Goal: Task Accomplishment & Management: Manage account settings

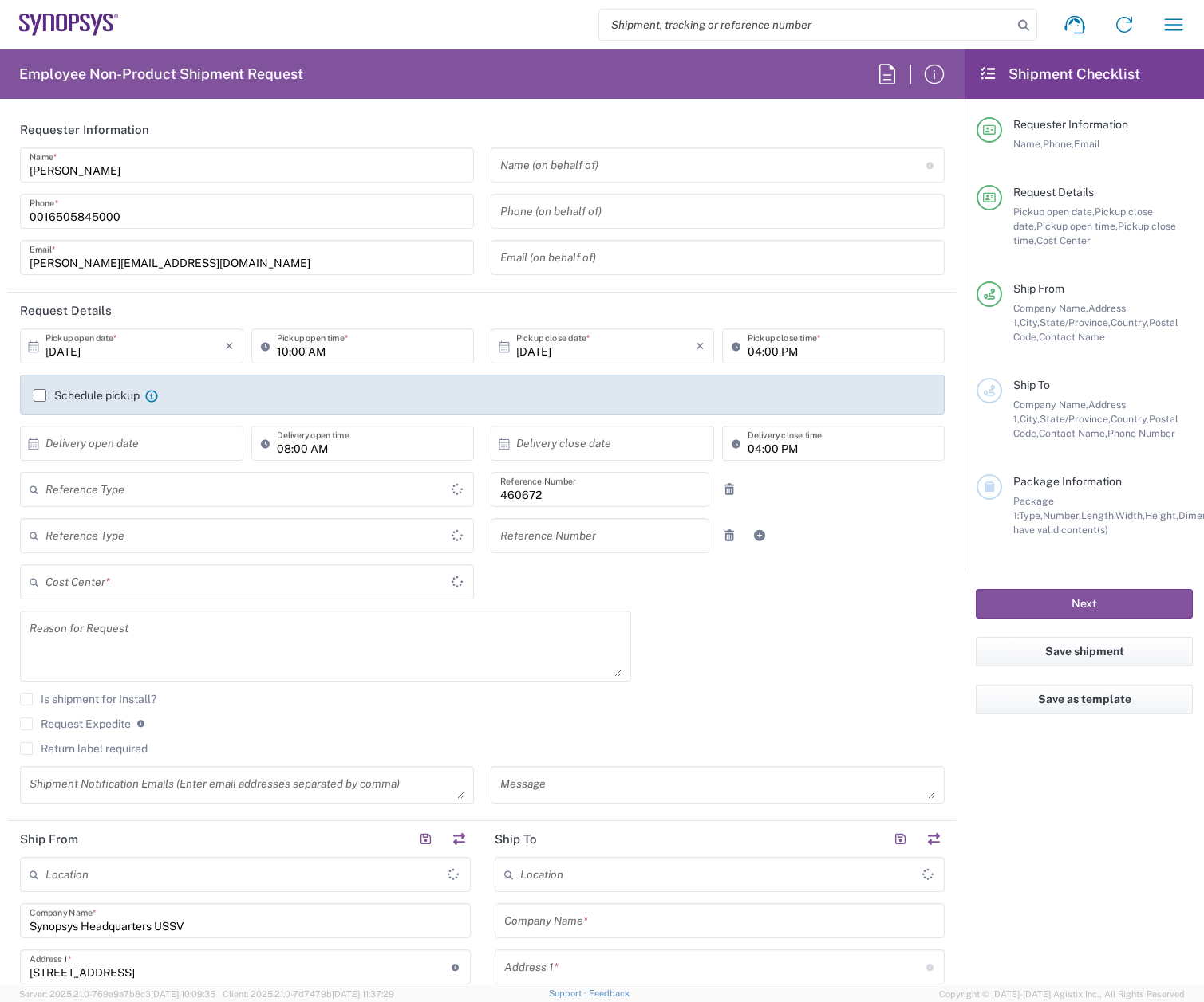
type input "Department"
type input "Delivered at Place"
type input "US01, FIN, Distri 460672"
type input "United States"
type input "California"
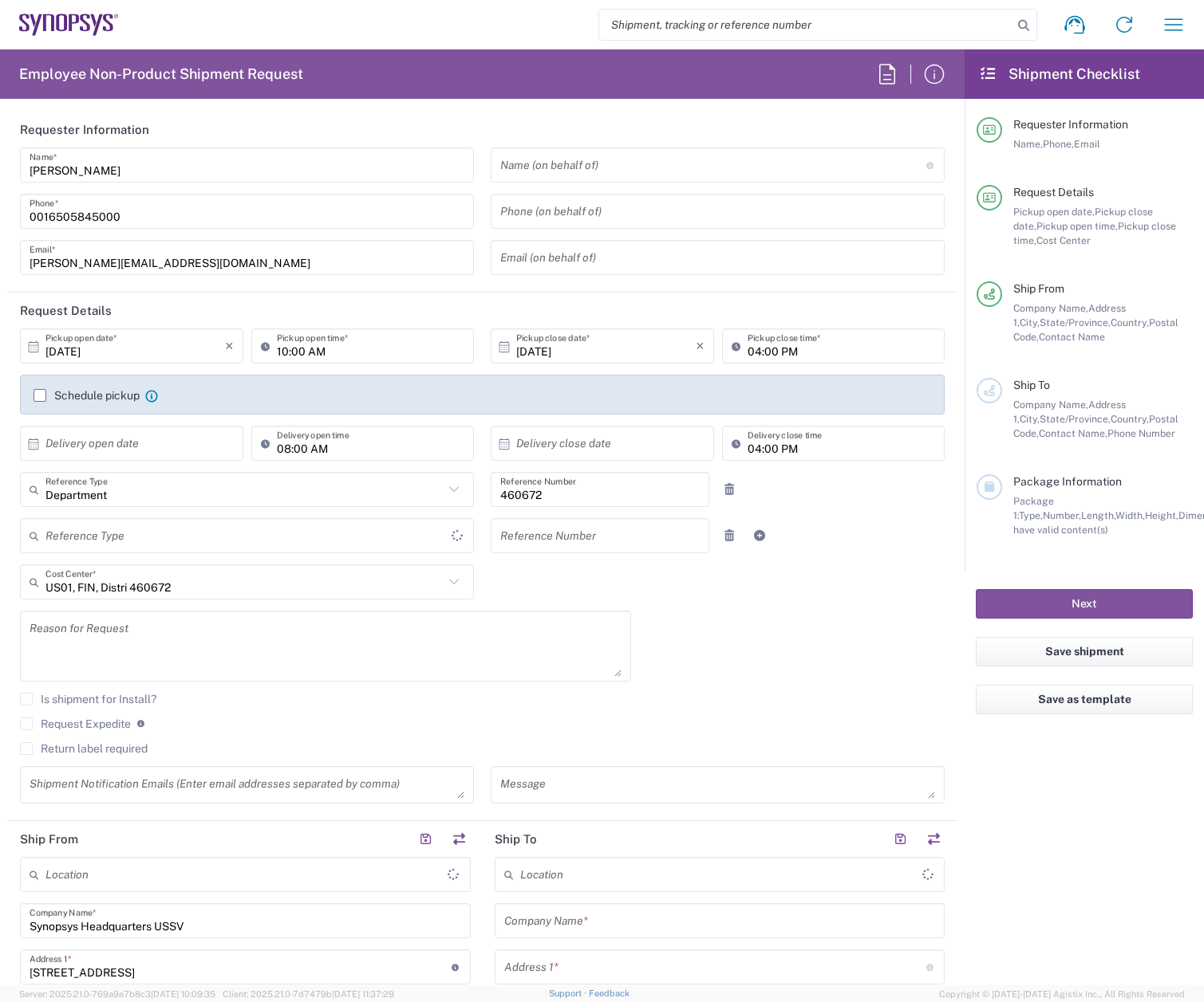
type input "United States"
type input "Headquarters USSV"
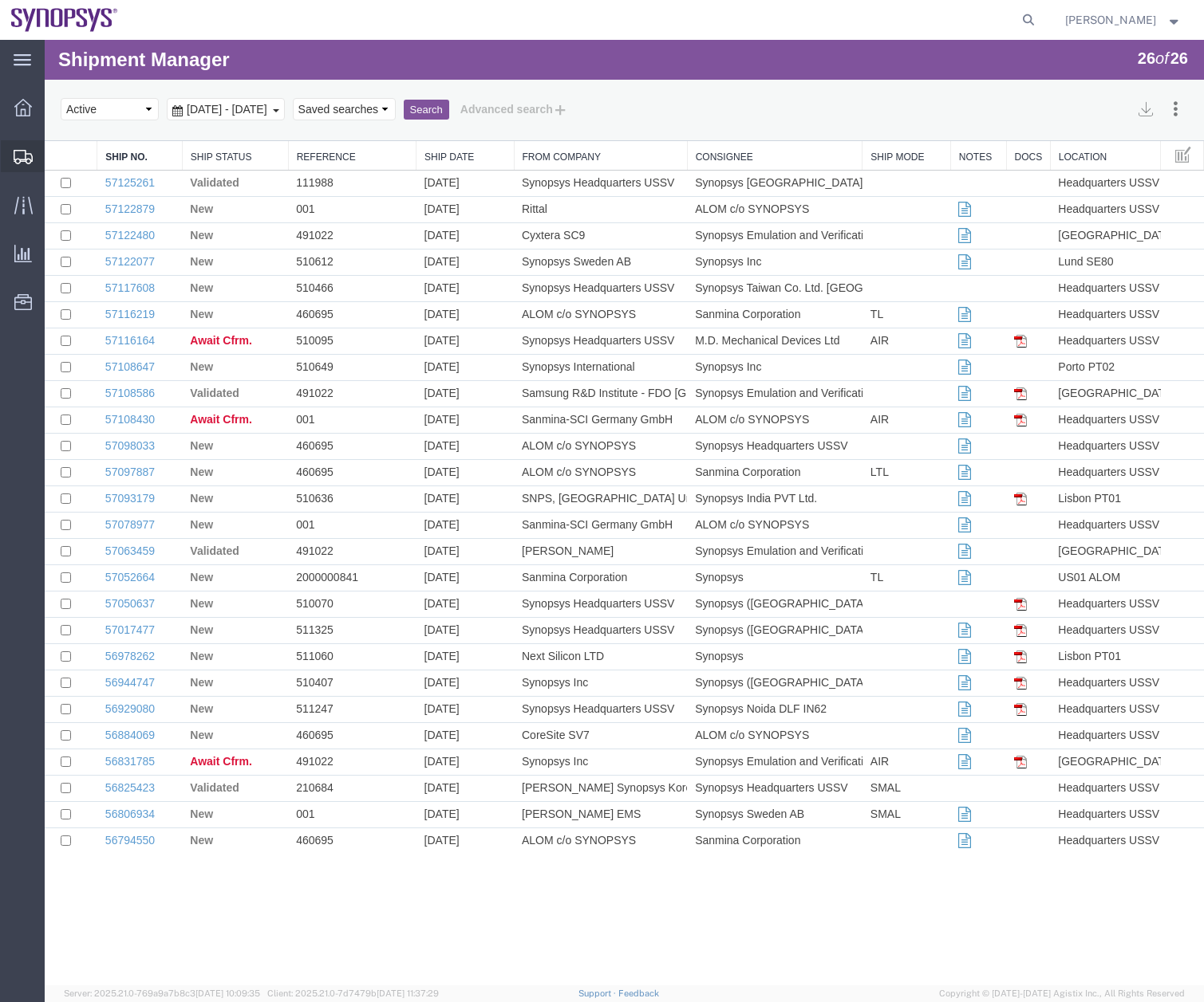
click at [24, 155] on icon at bounding box center [23, 156] width 19 height 15
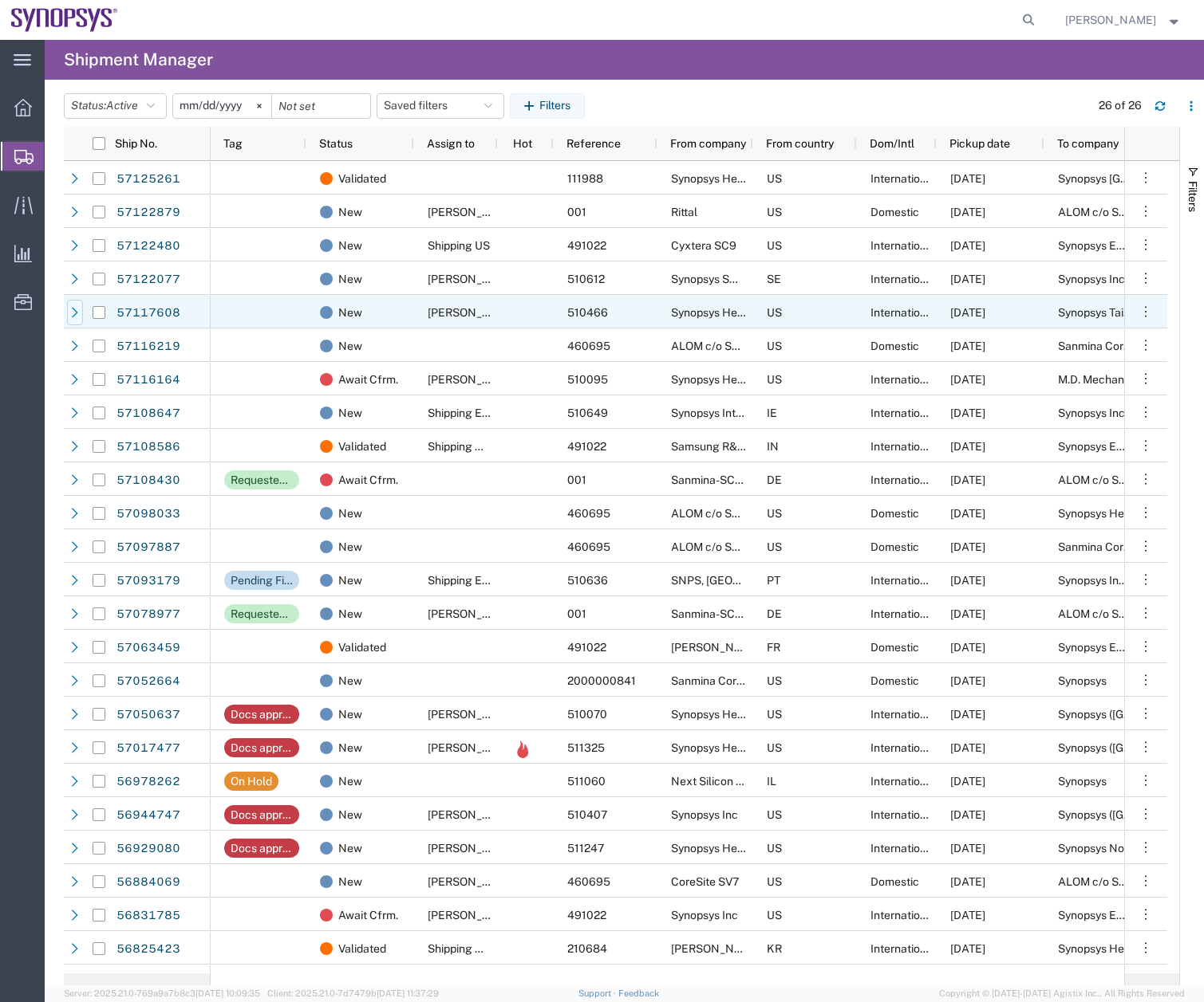
click at [72, 319] on icon at bounding box center [75, 312] width 11 height 11
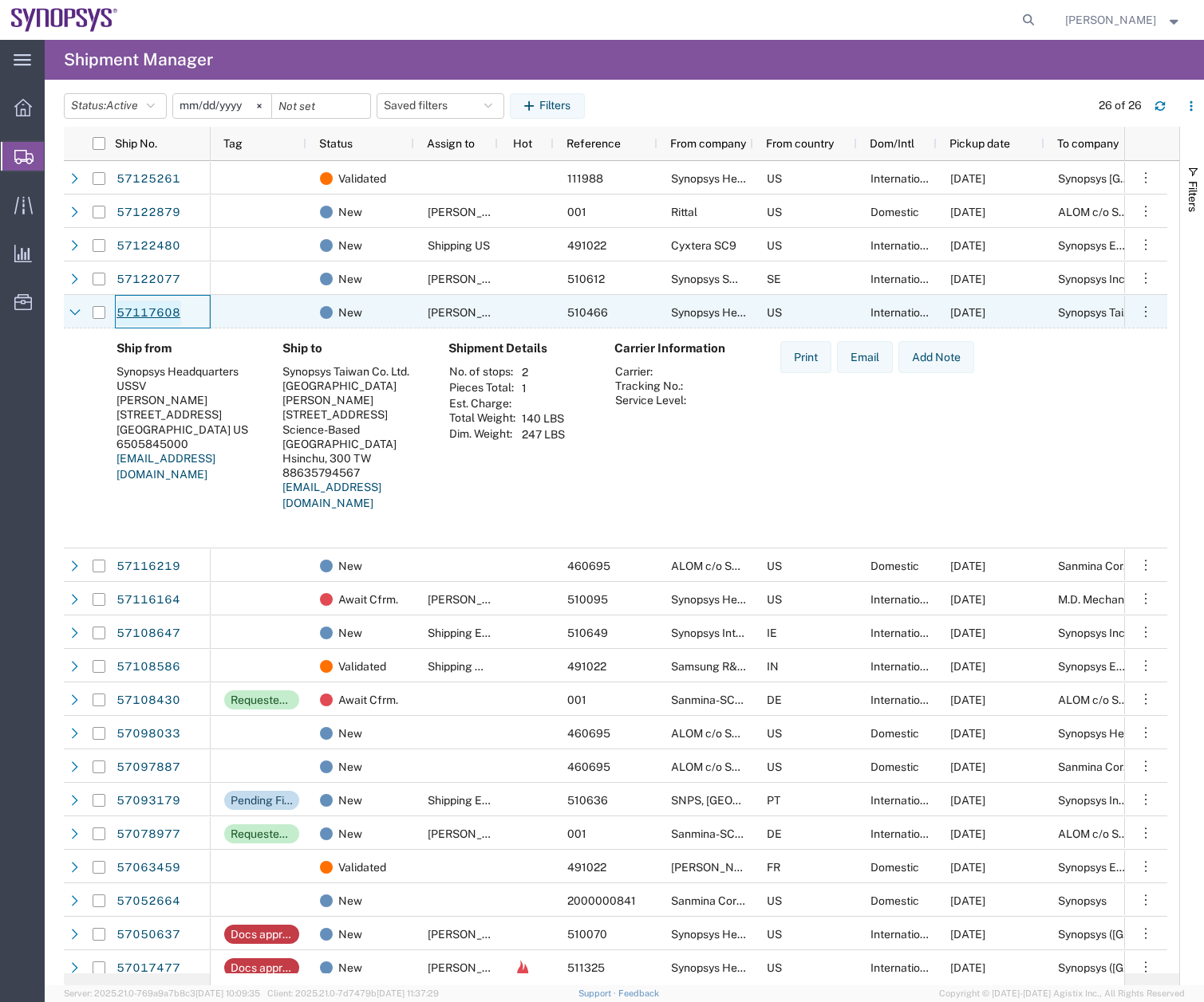
click at [134, 306] on link "57117608" at bounding box center [149, 314] width 66 height 26
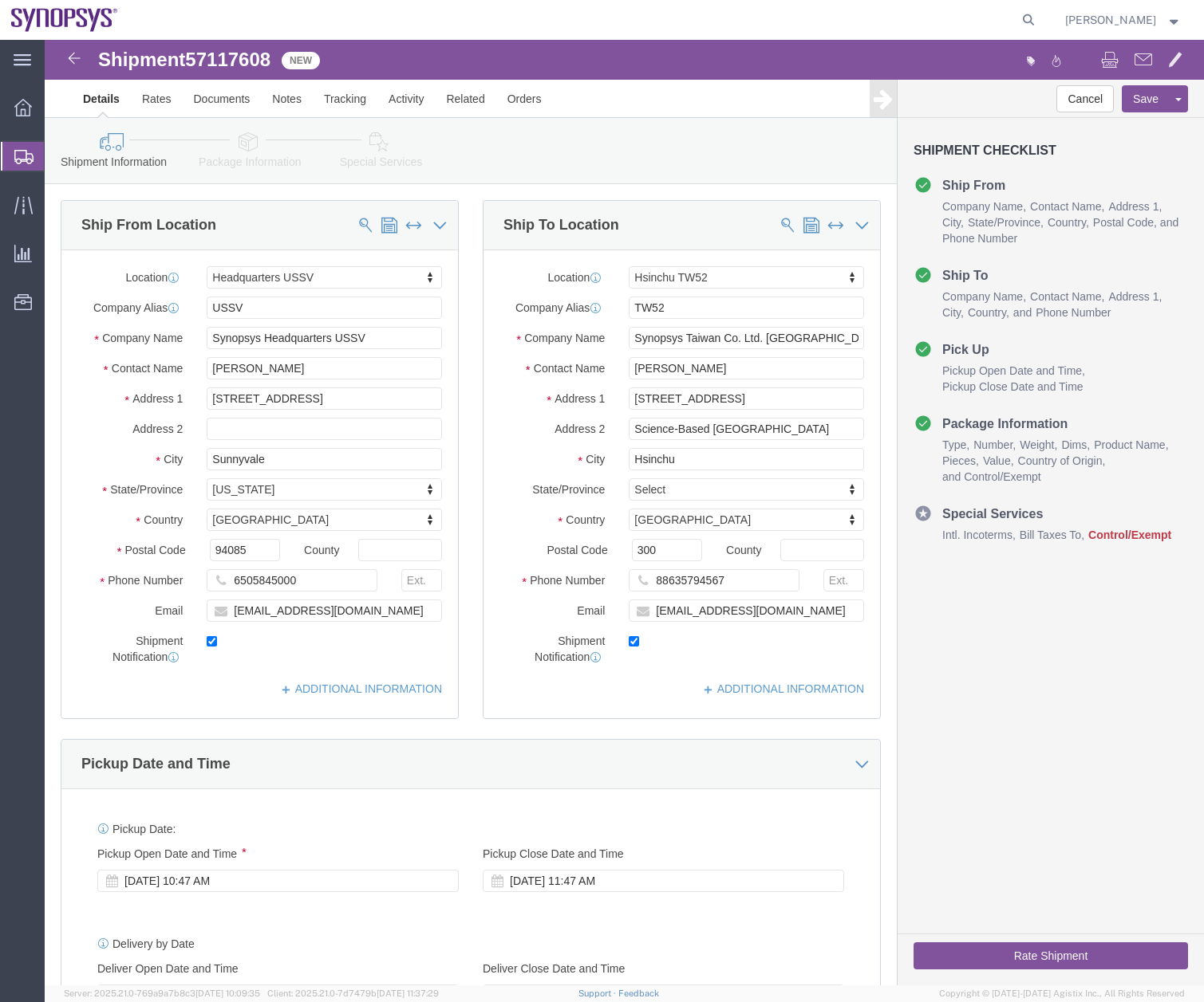
select select "63204"
select select "63166"
click icon
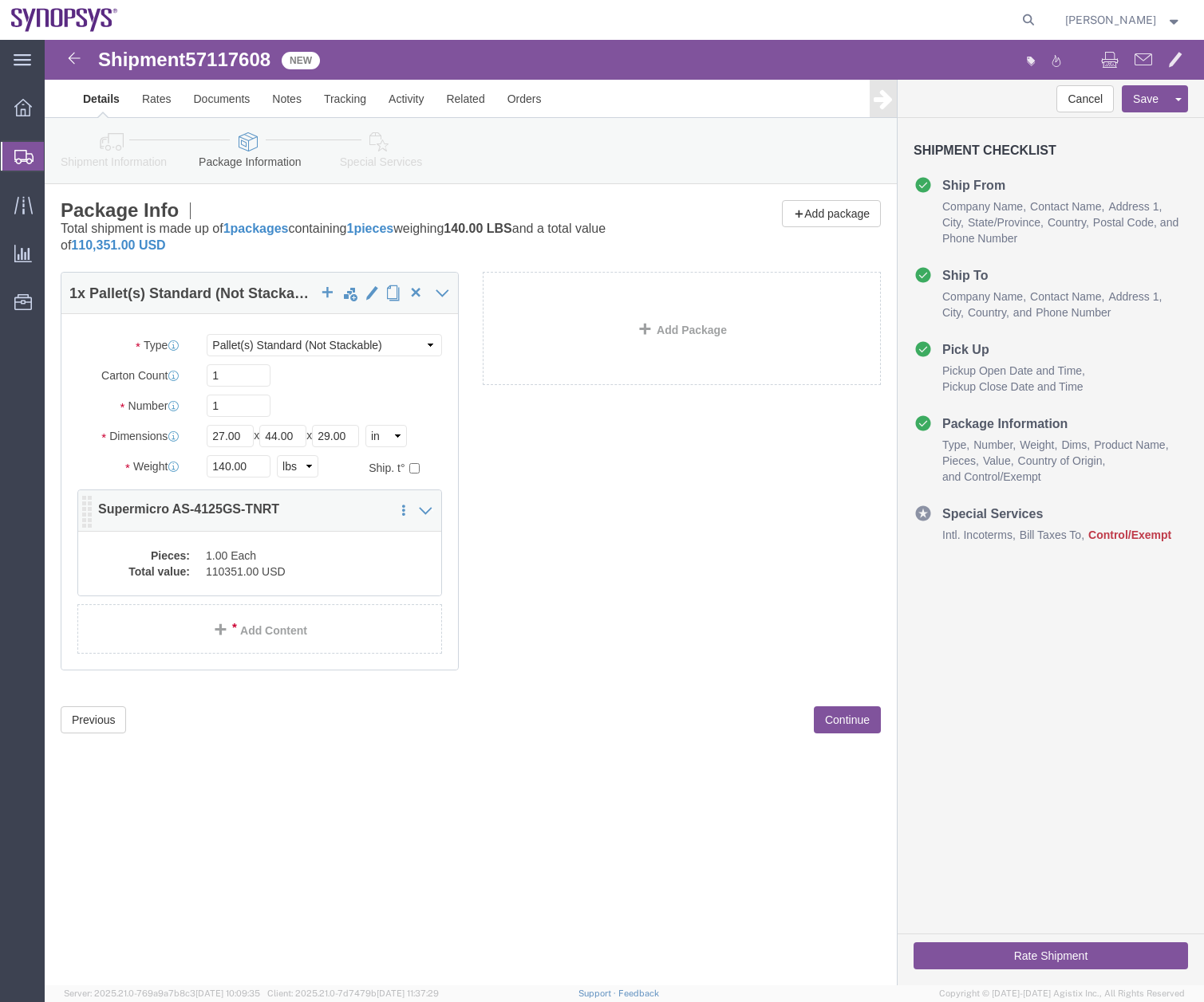
click dd "1.00 Each"
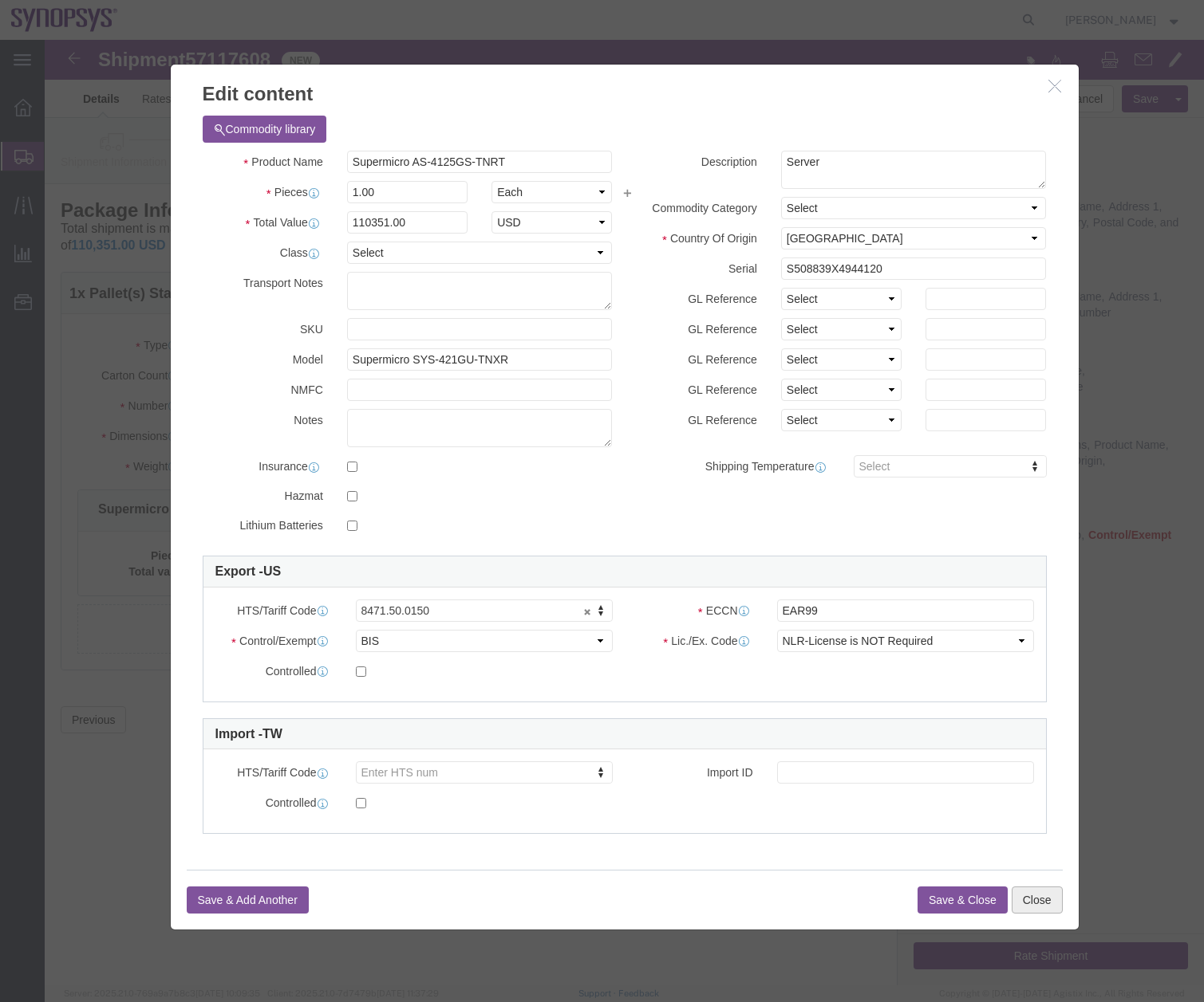
click button "Close"
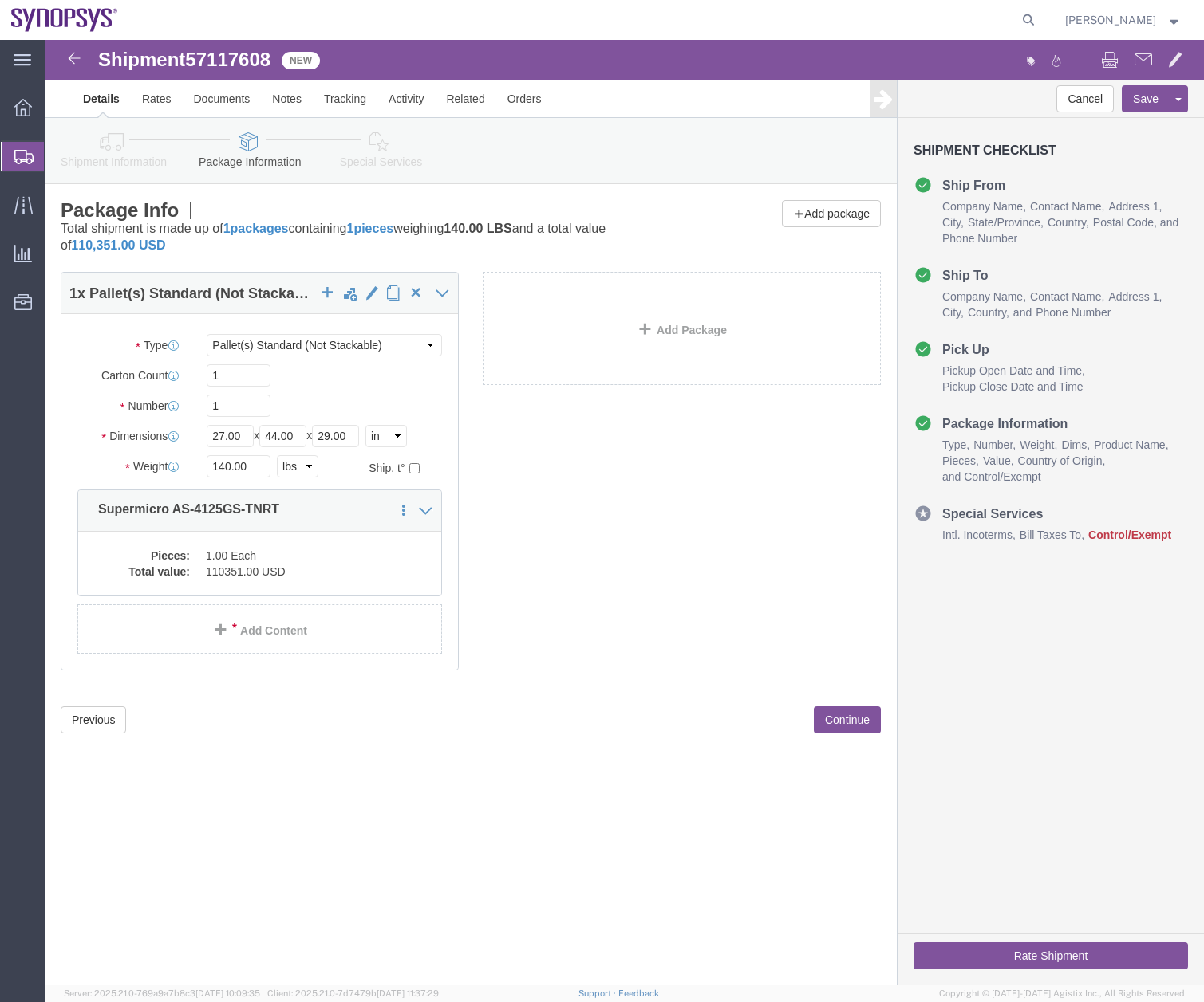
click icon
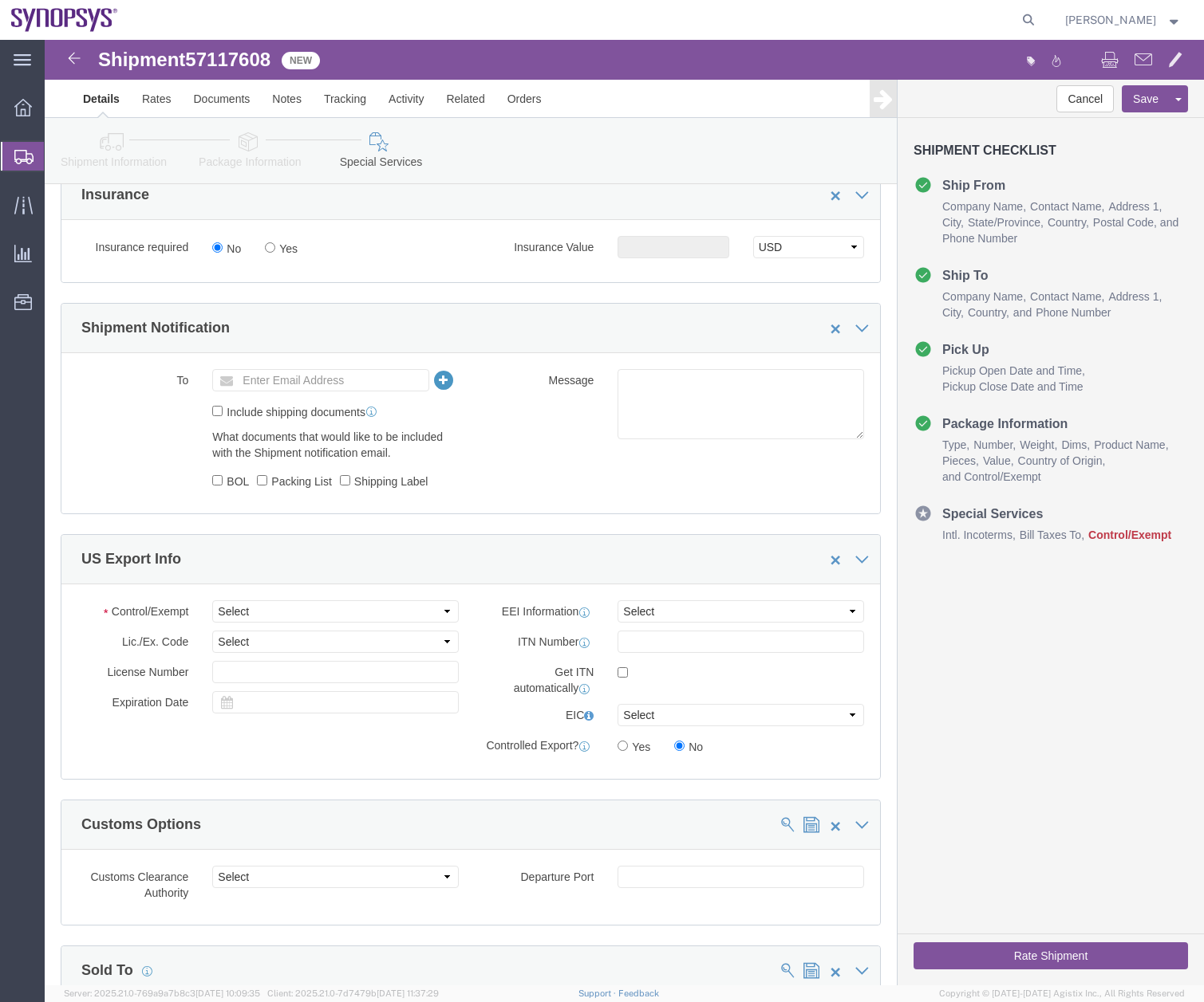
scroll to position [1108, 0]
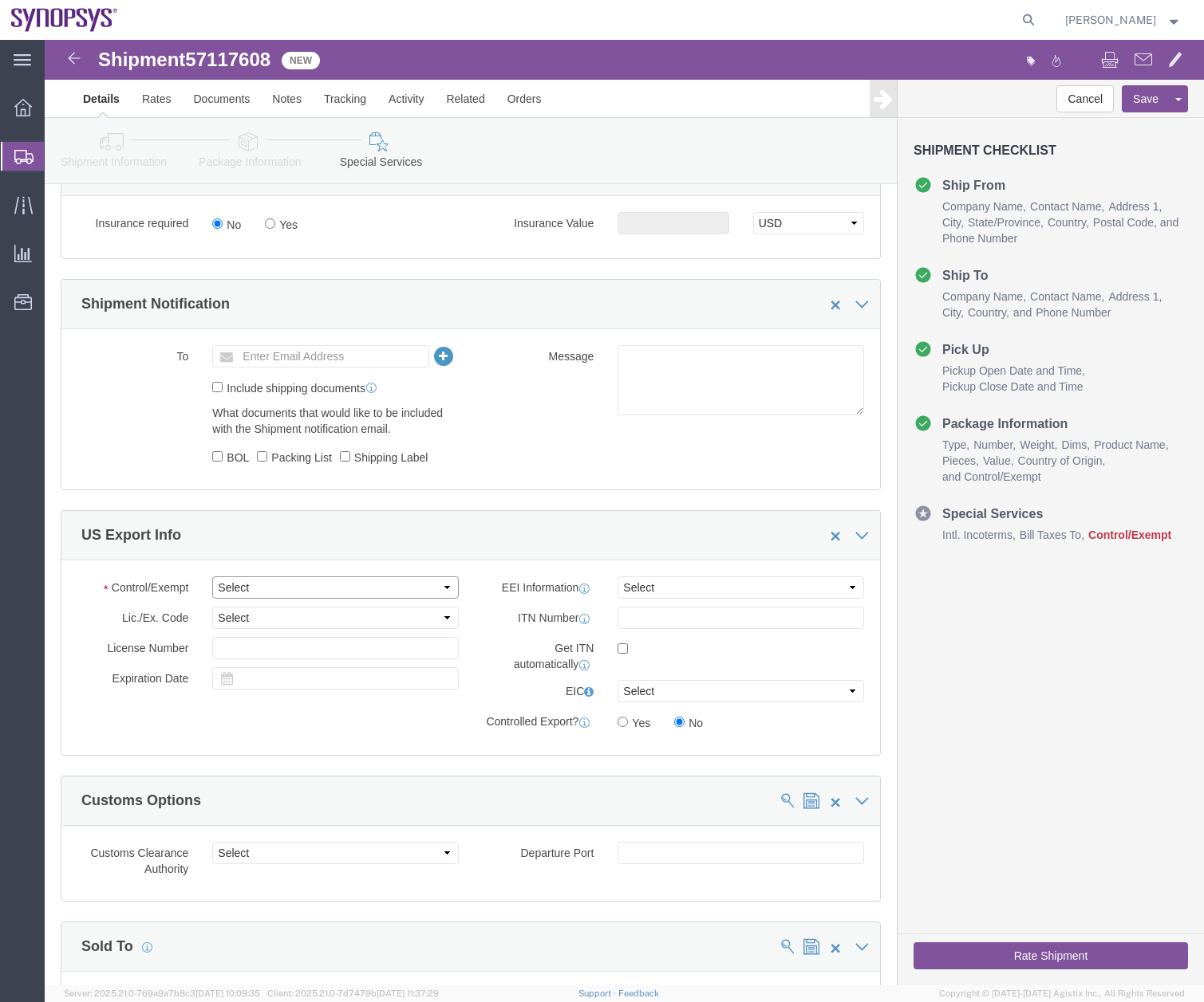
click select "Select ATF BIS DEA EPA FDA FTR ITAR OFAC Other (OPA)"
select select "BIS"
click select "Select ATF BIS DEA EPA FDA FTR ITAR OFAC Other (OPA)"
click select "Select AGR-Agricultural APP-Computers APR-Additional Permissive Exports AVS-Air…"
select select "NLR"
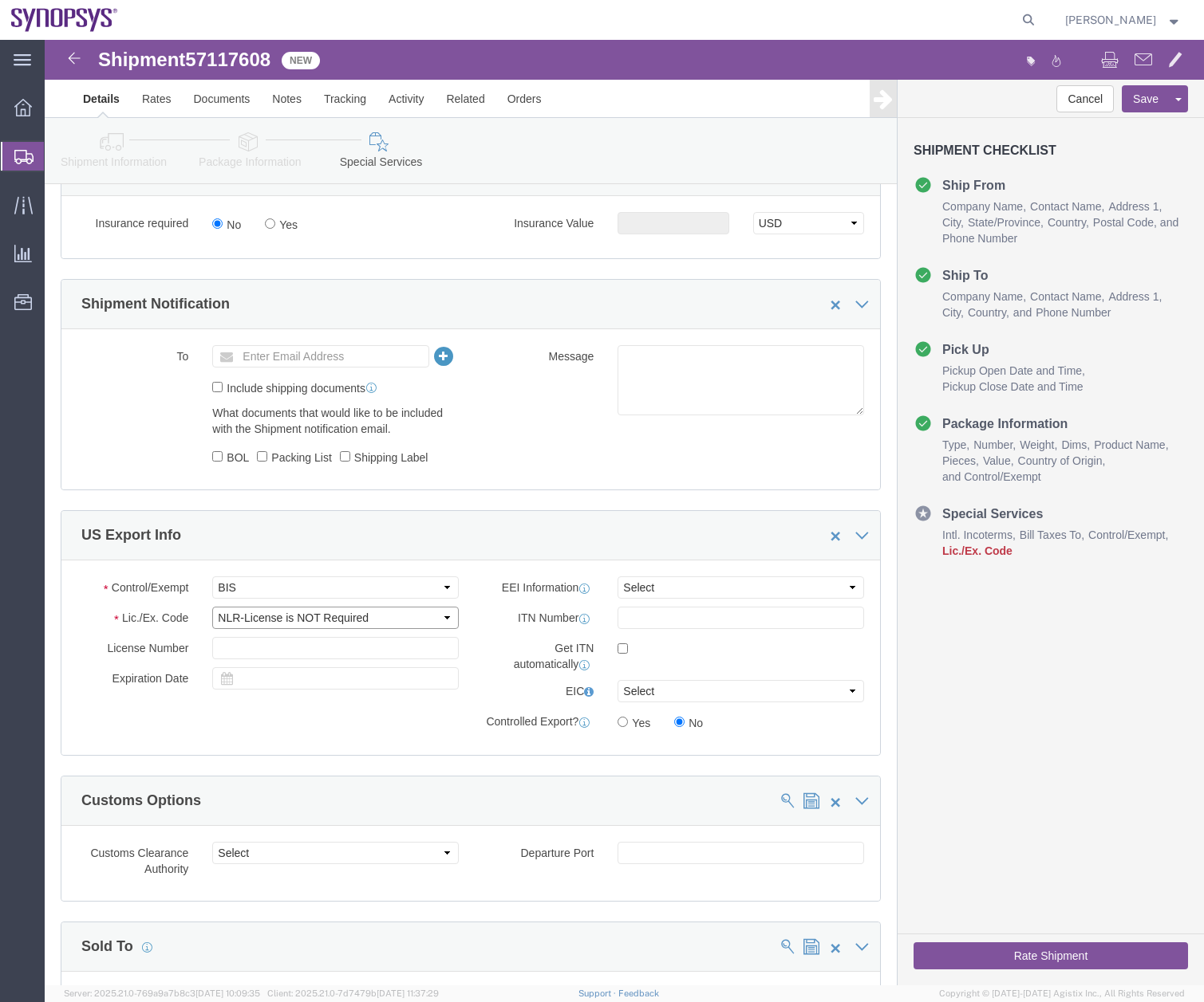
click select "Select AGR-Agricultural APP-Computers APR-Additional Permissive Exports AVS-Air…"
click select "Select AES-Direct EEI Carrier File EEI EEI Exempt"
select select "EXEM"
click select "Select AES-Direct EEI Carrier File EEI EEI Exempt"
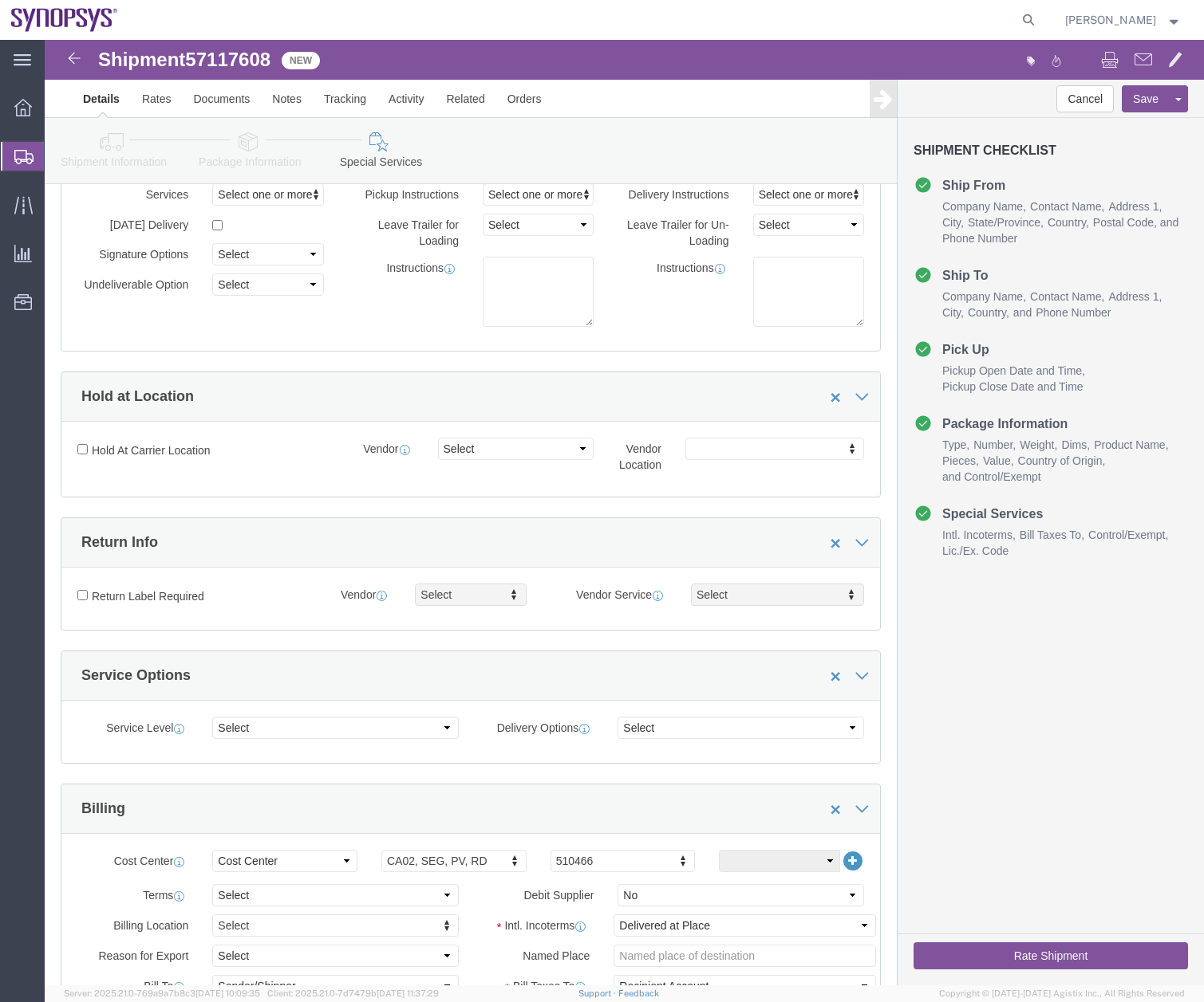
scroll to position [112, 0]
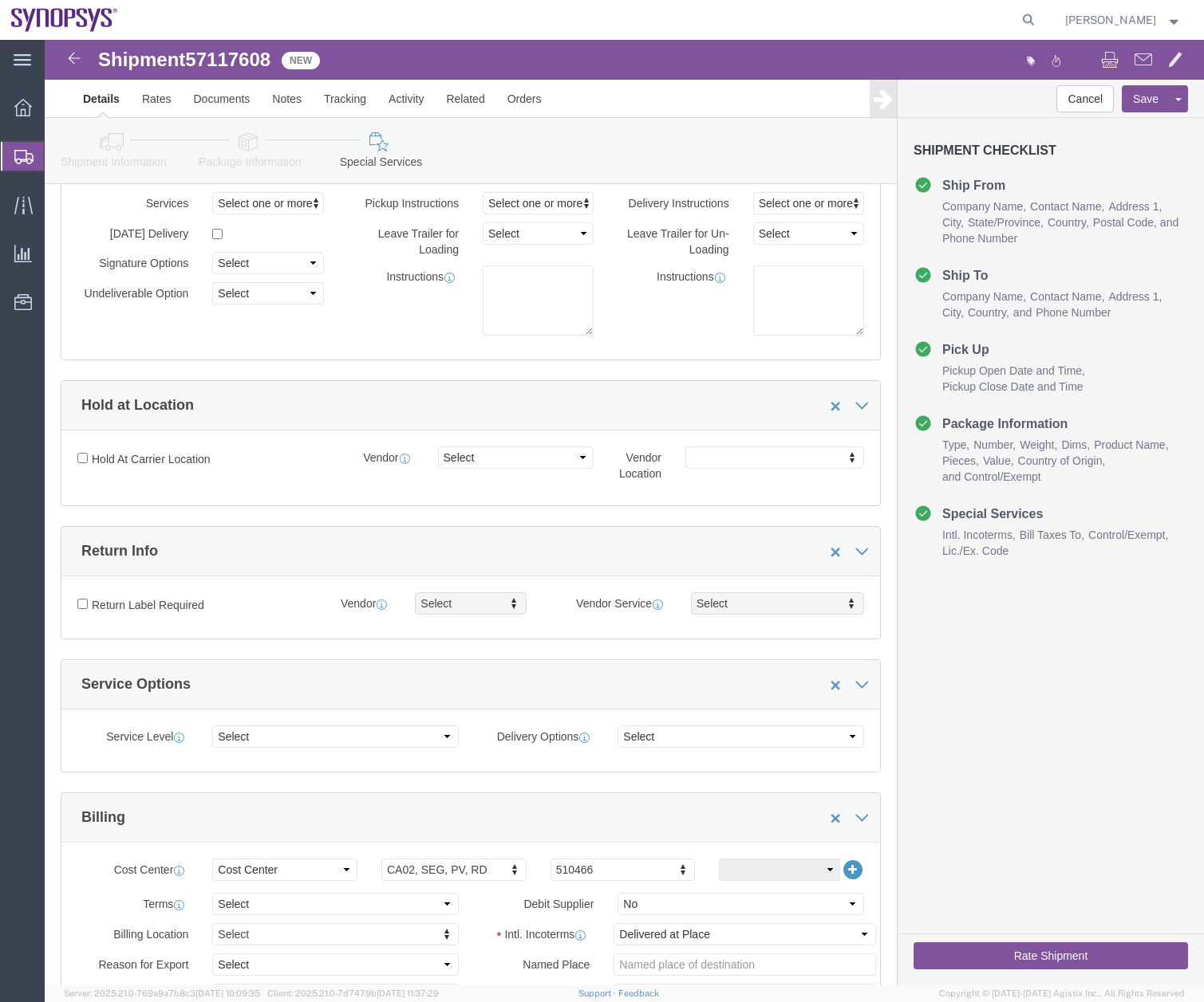
click link "Package Information"
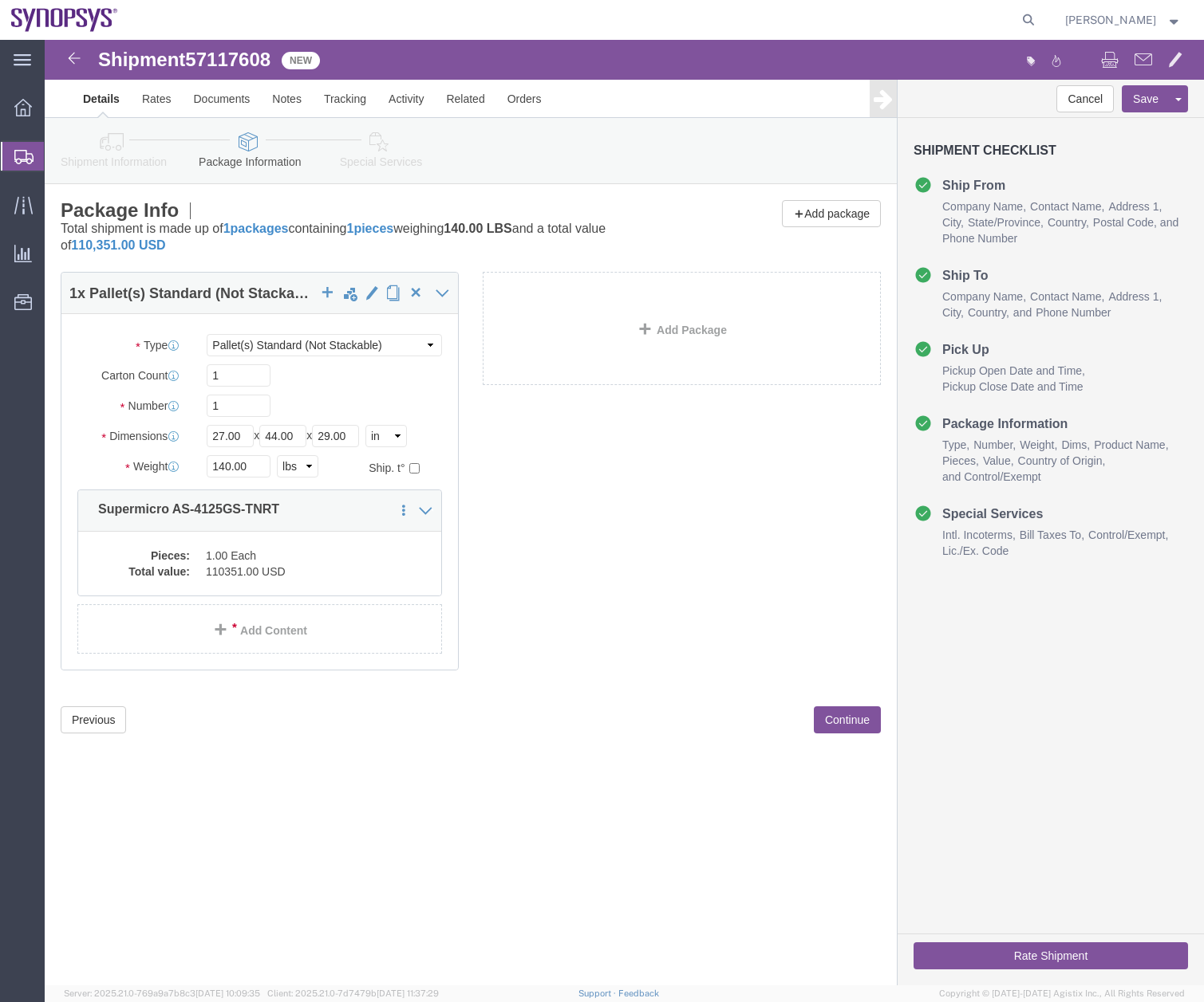
click icon
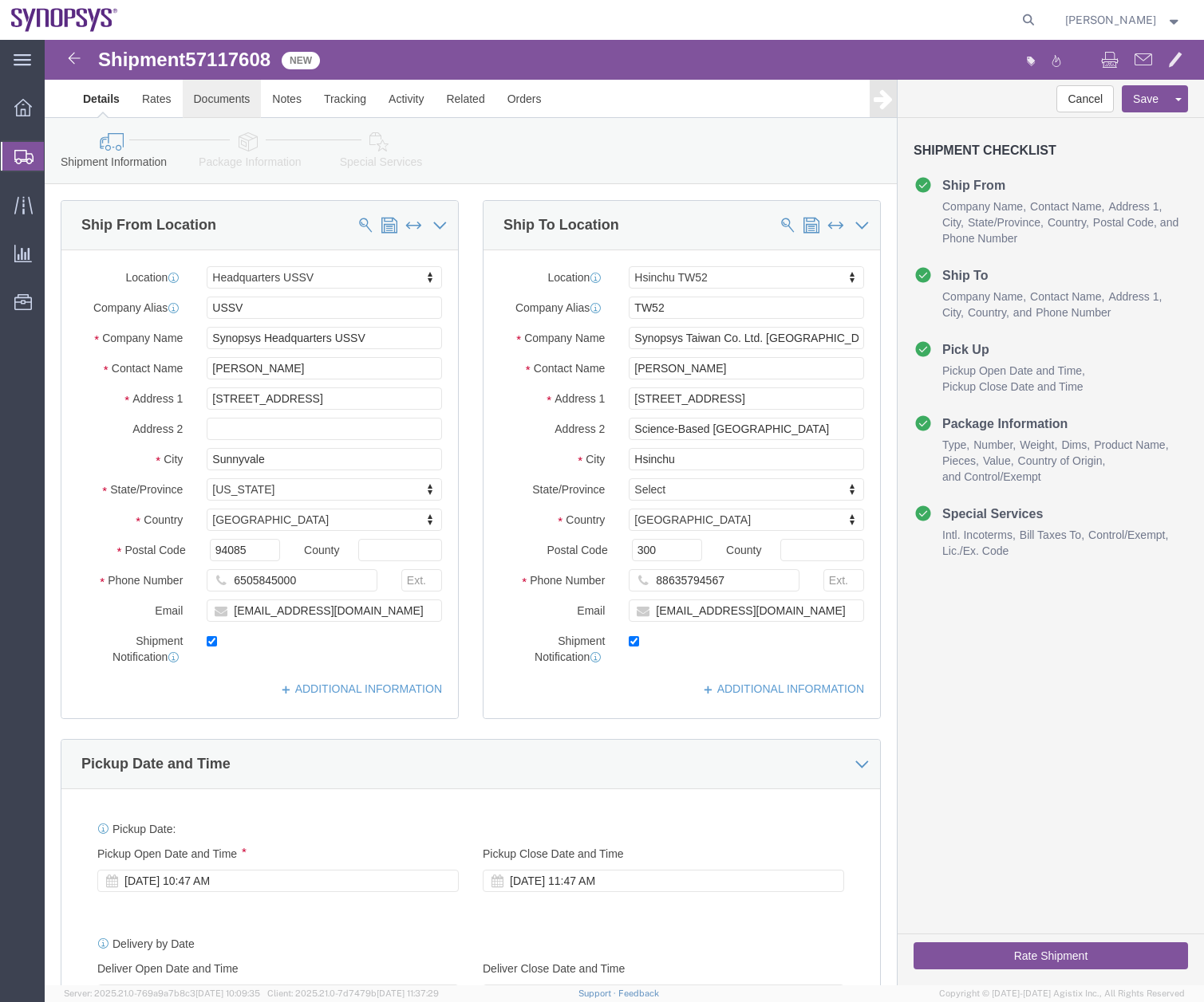
click link "Documents"
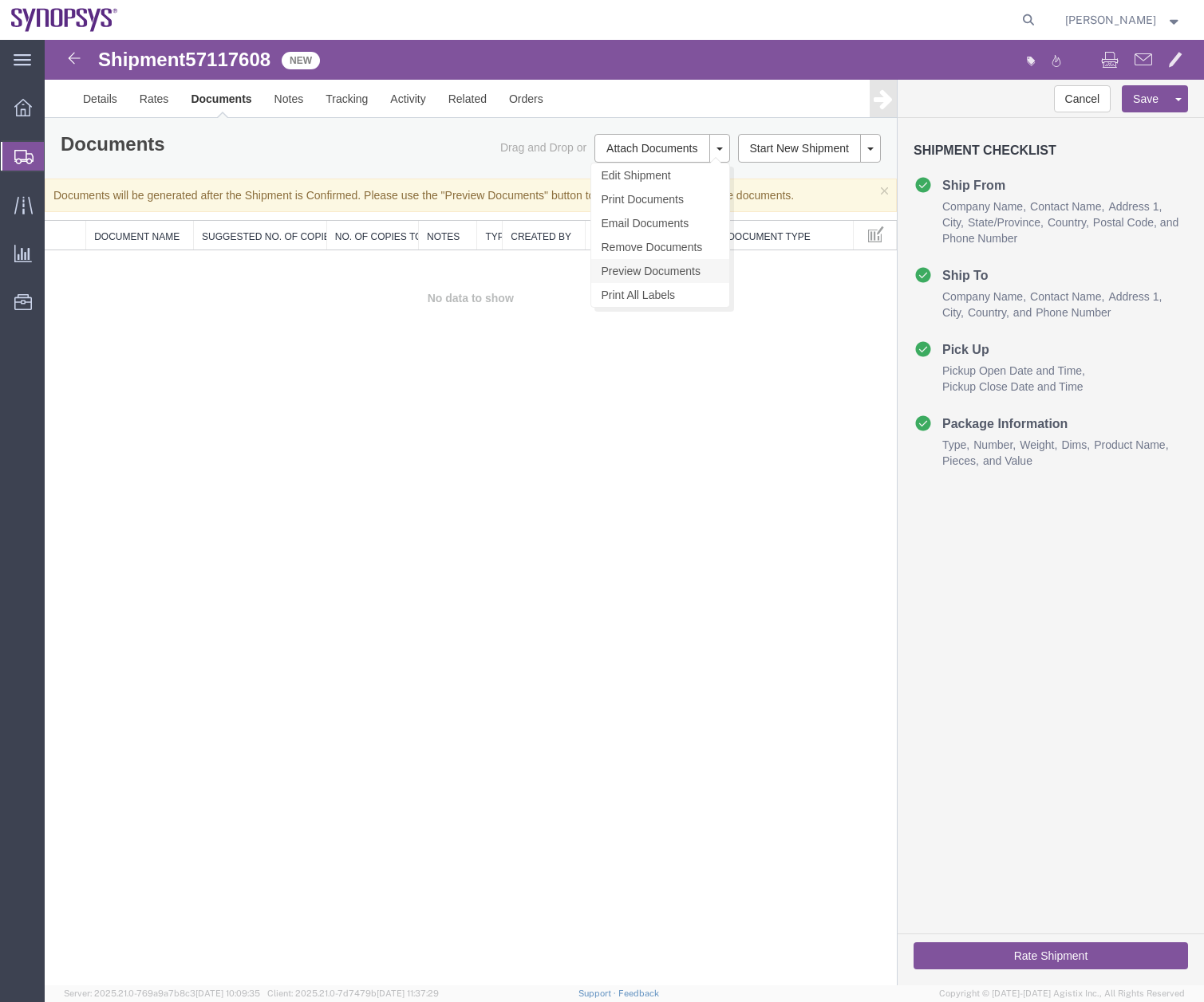
click at [655, 265] on link "Preview Documents" at bounding box center [660, 271] width 138 height 24
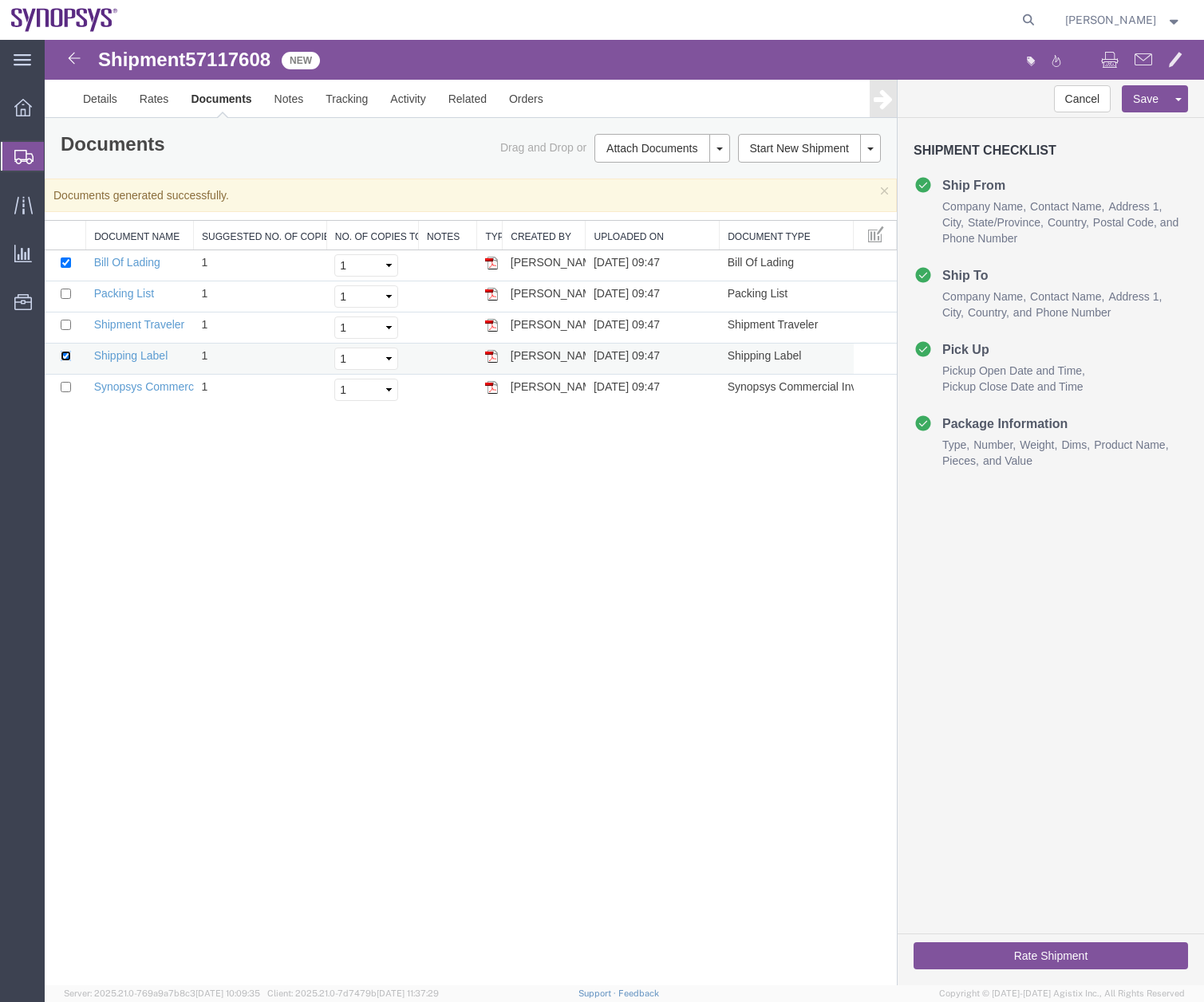
click at [61, 357] on input "checkbox" at bounding box center [66, 356] width 11 height 11
click at [488, 389] on img at bounding box center [491, 387] width 13 height 13
click at [491, 389] on img at bounding box center [491, 387] width 13 height 13
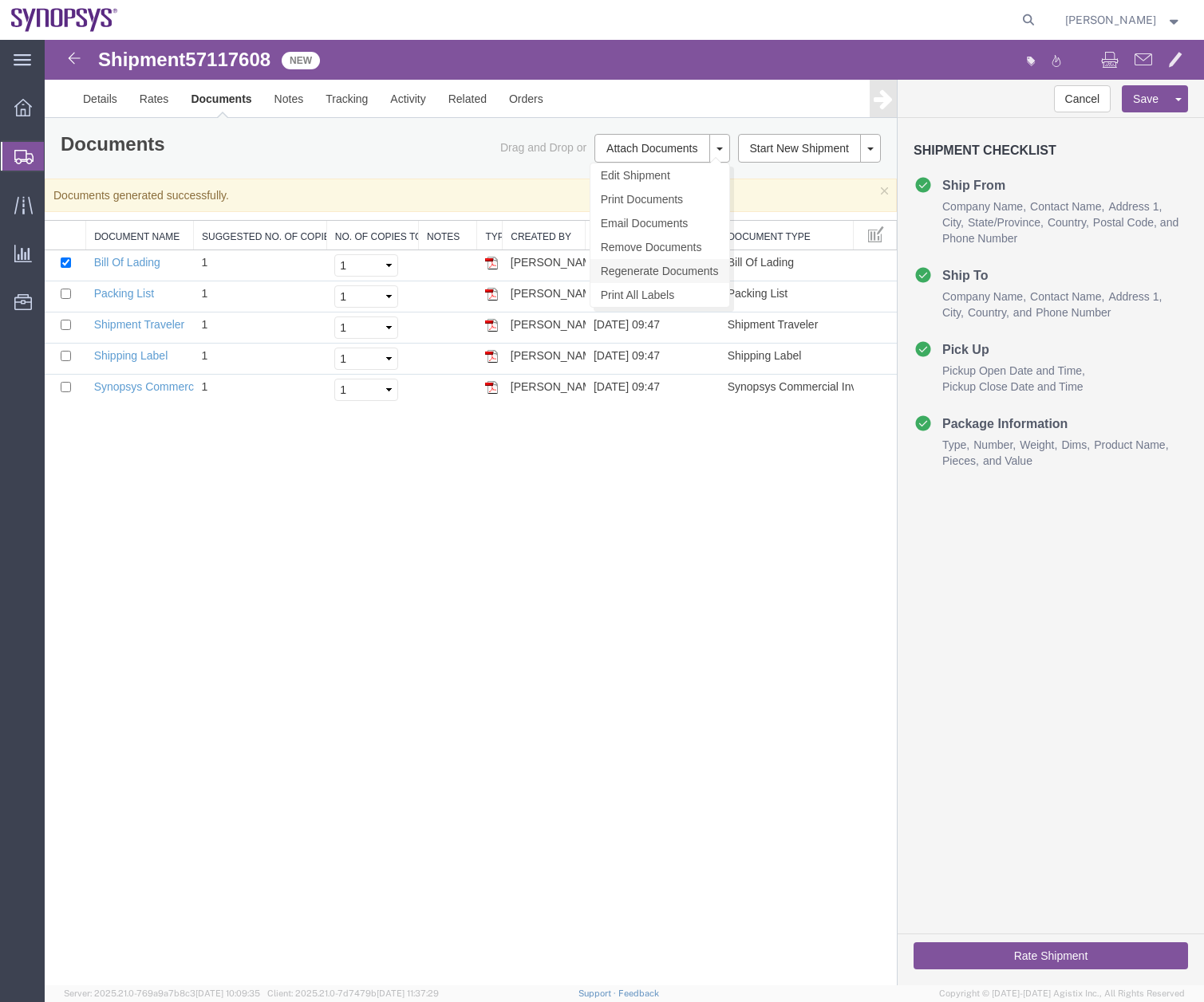
click at [654, 268] on link "Regenerate Documents" at bounding box center [659, 271] width 139 height 24
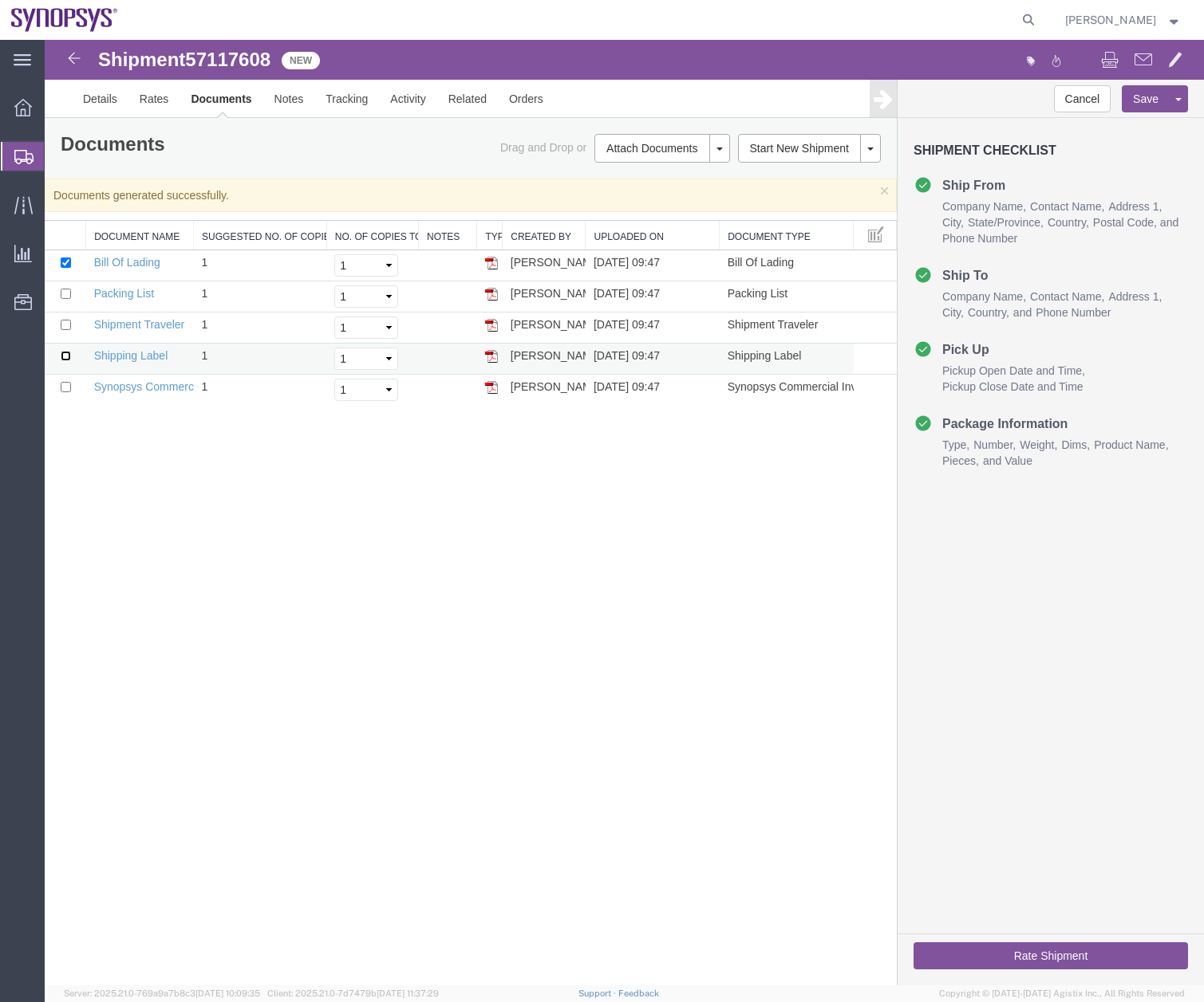
click at [63, 355] on input "checkbox" at bounding box center [66, 356] width 11 height 11
checkbox input "true"
click at [70, 262] on input "checkbox" at bounding box center [66, 263] width 11 height 11
checkbox input "false"
click at [61, 294] on input "checkbox" at bounding box center [66, 294] width 11 height 11
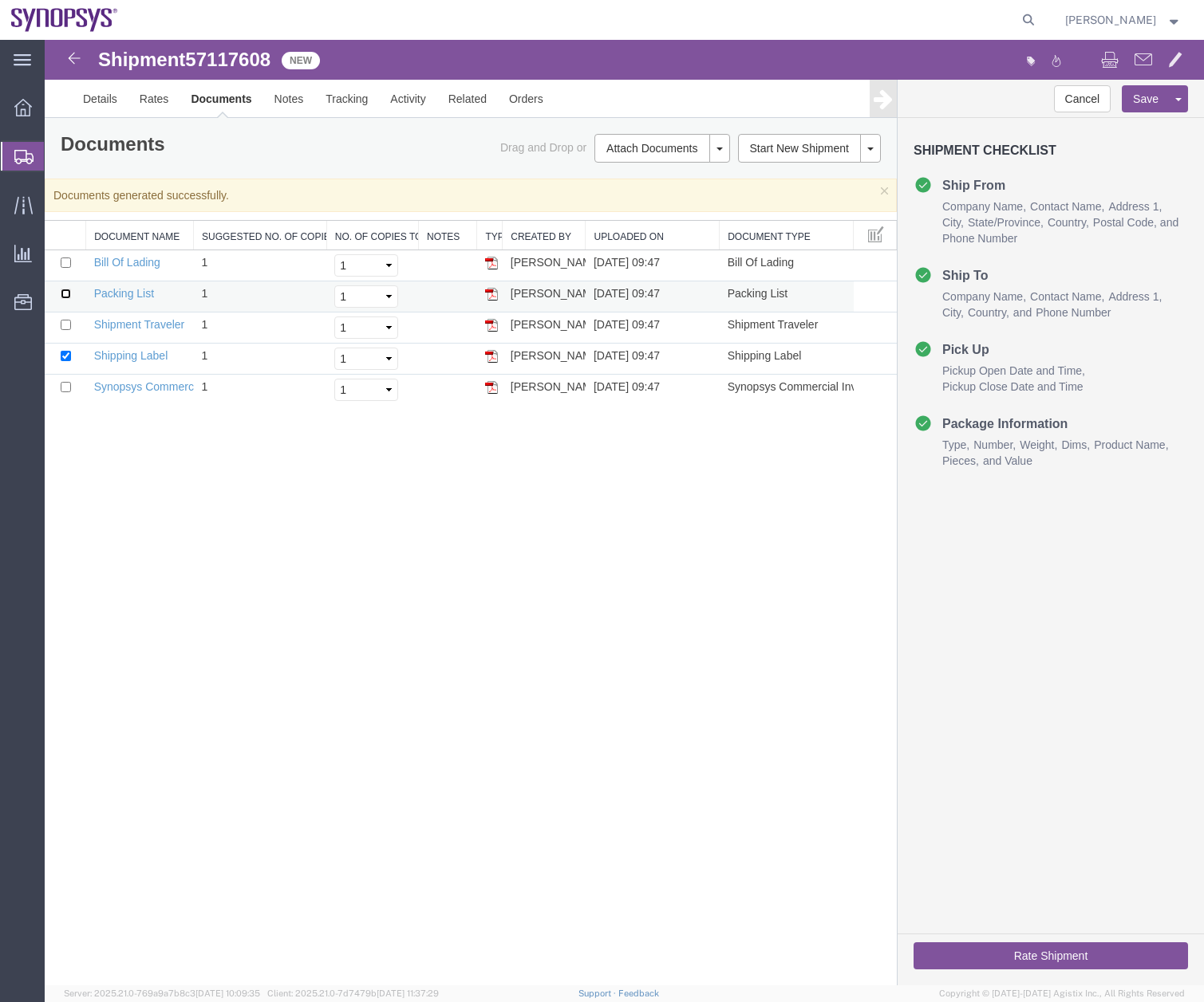
checkbox input "true"
click at [638, 221] on link "Email Documents" at bounding box center [659, 223] width 139 height 24
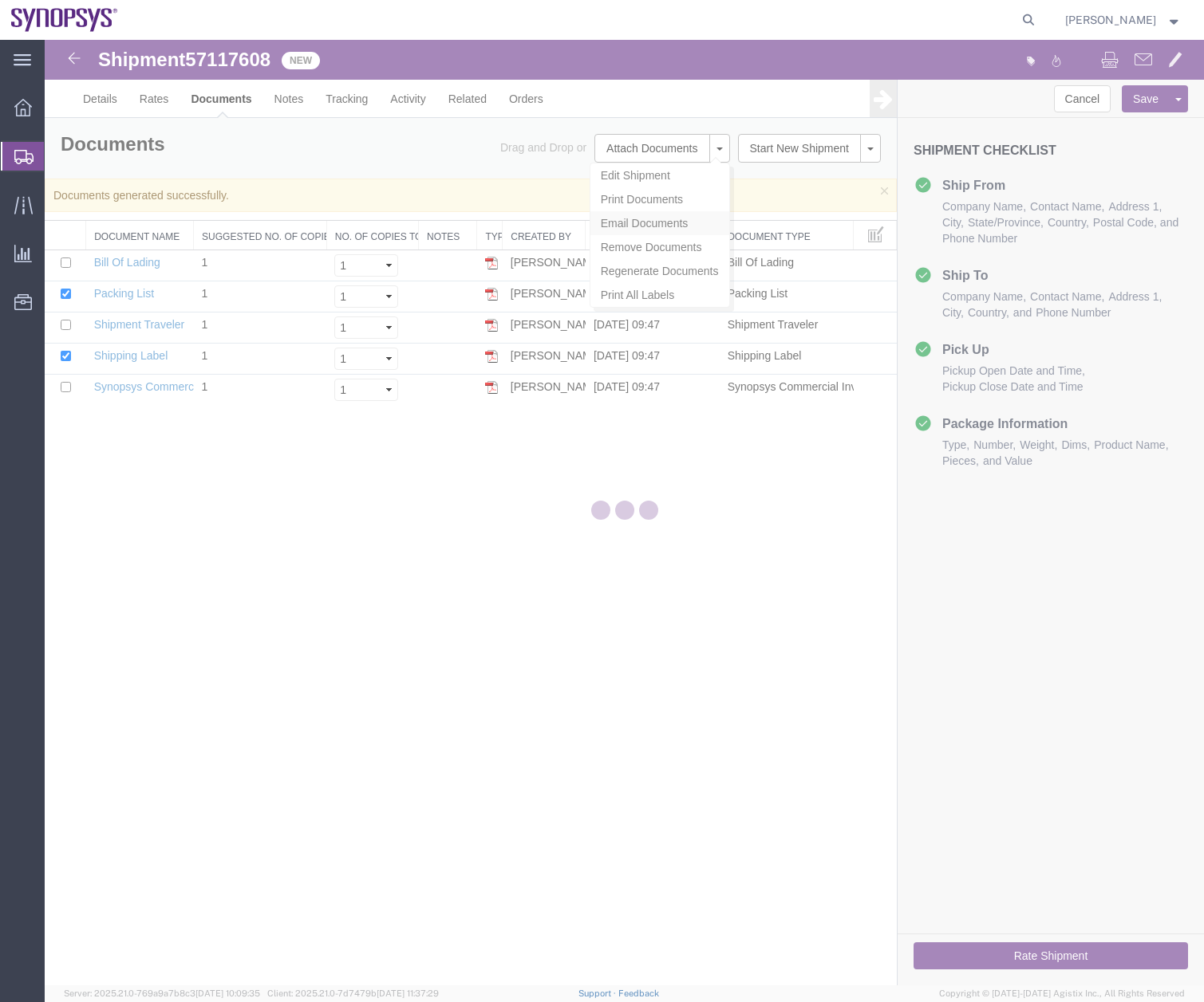
checkbox input "true"
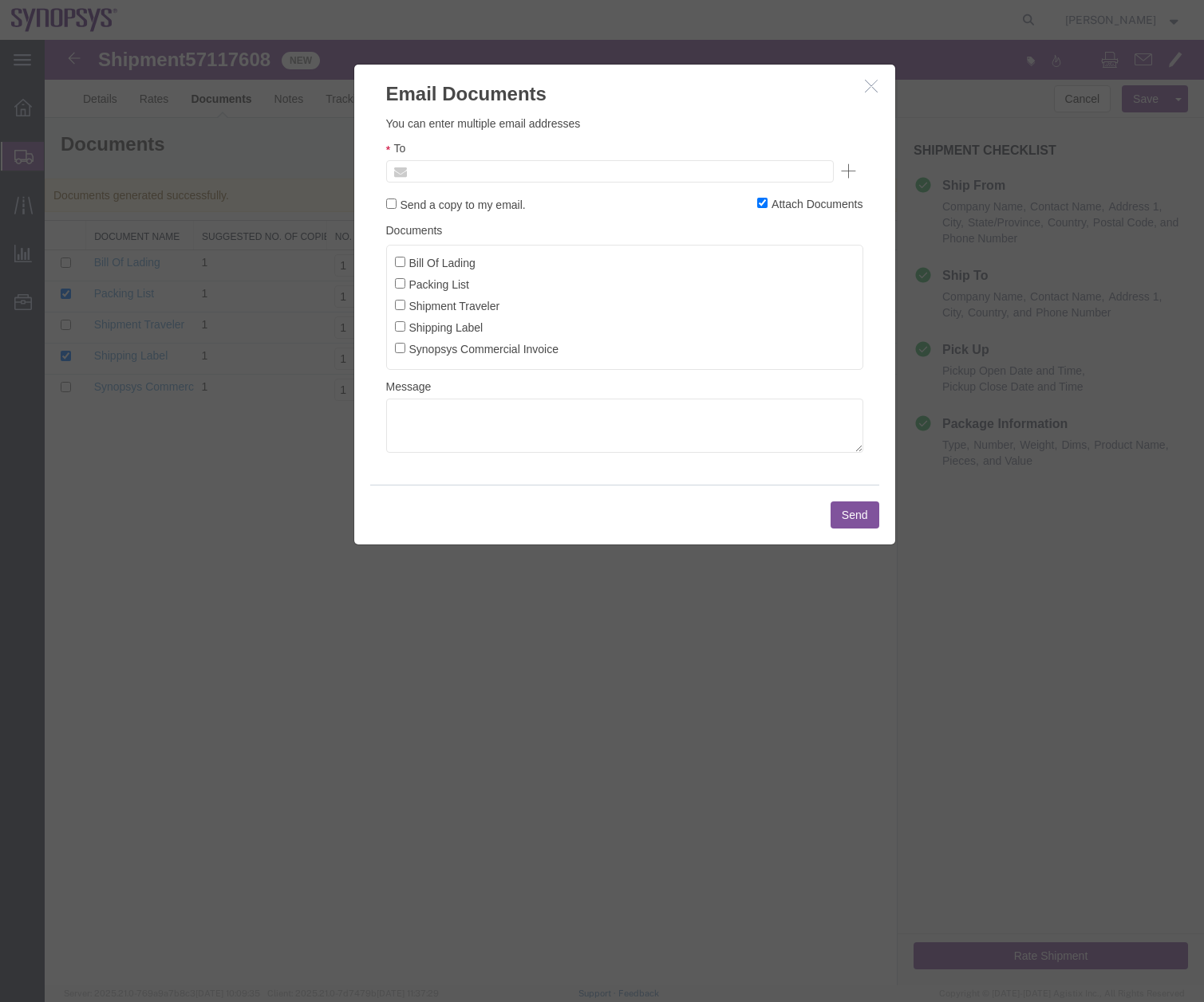
click at [582, 171] on input "text" at bounding box center [502, 171] width 187 height 21
type input "Z"
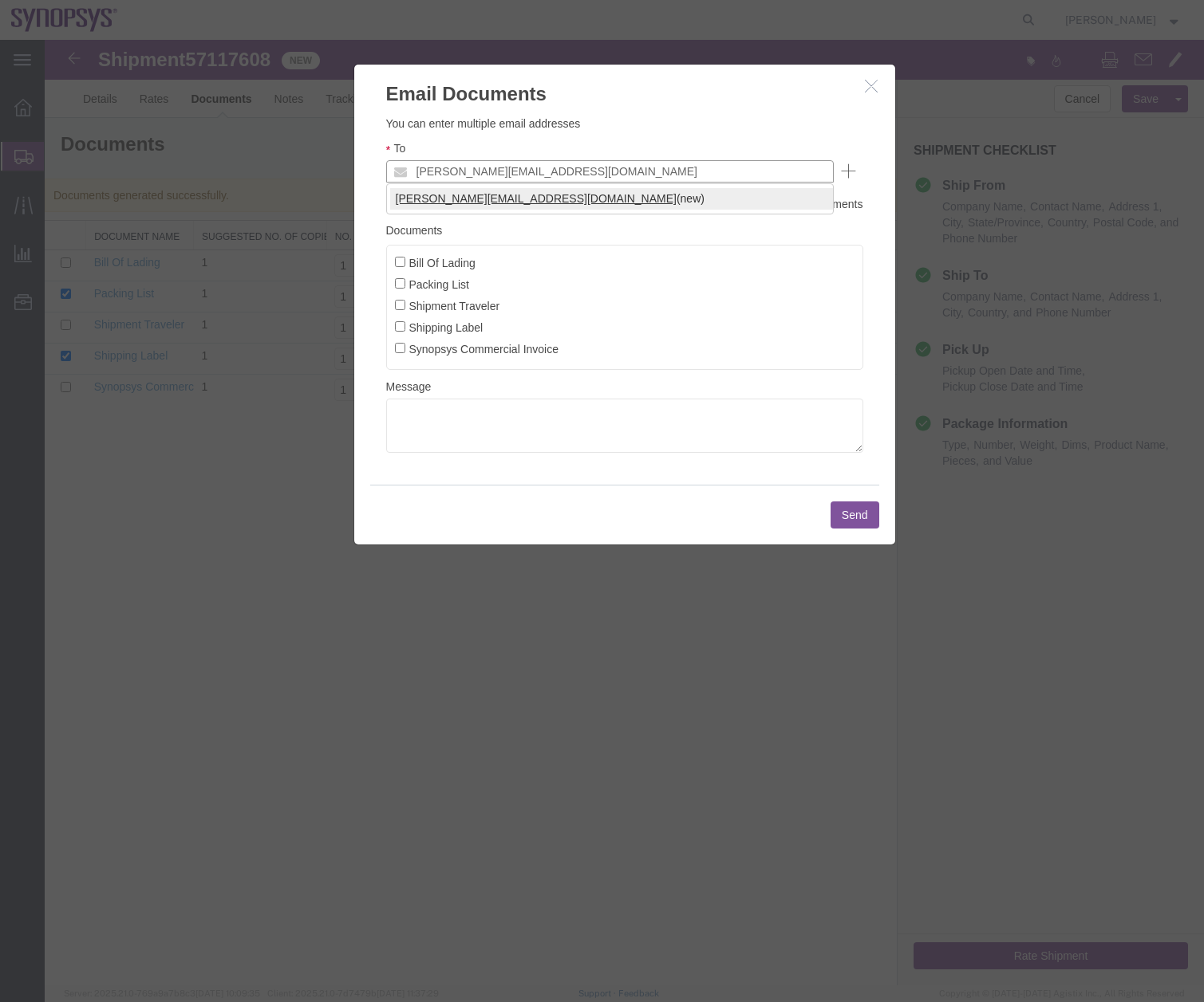
type input "zach@synopsys.com"
click at [404, 281] on input "Packing List" at bounding box center [399, 283] width 11 height 11
checkbox input "true"
click at [401, 346] on input "Synopsys Commercial Invoice" at bounding box center [399, 348] width 11 height 11
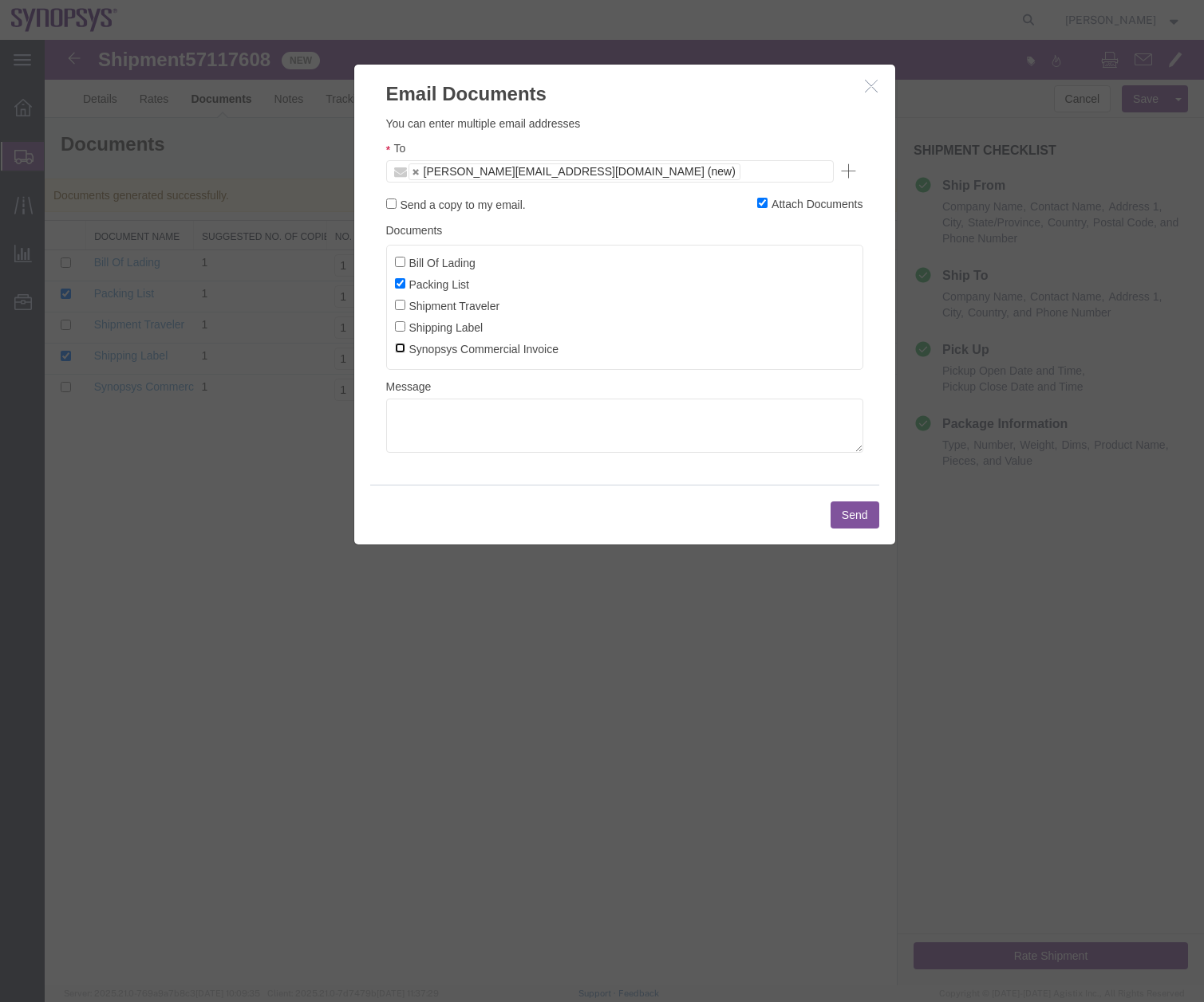
checkbox input "true"
click at [838, 516] on button "Send" at bounding box center [854, 515] width 48 height 28
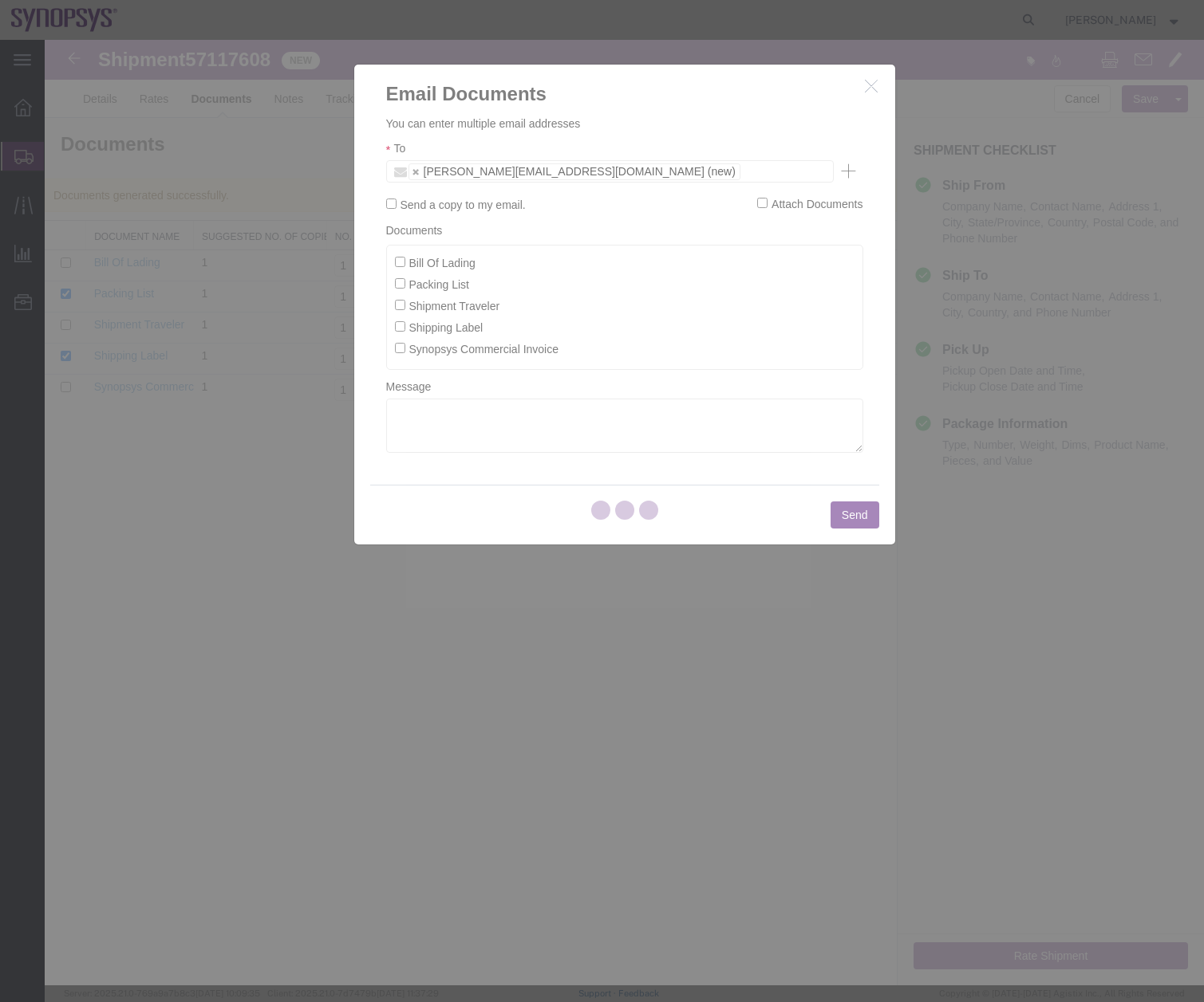
checkbox input "false"
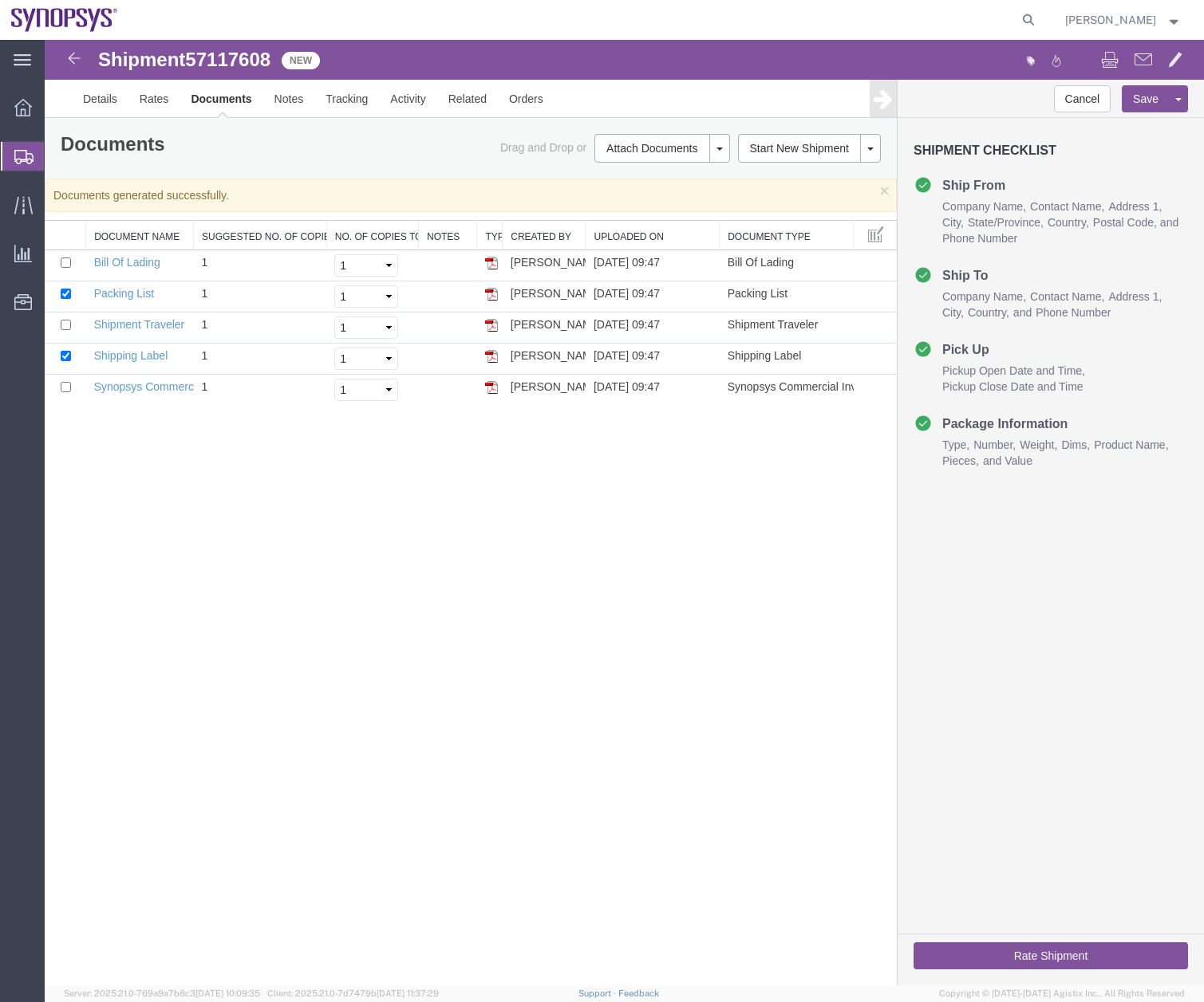
click at [19, 152] on icon at bounding box center [24, 156] width 19 height 15
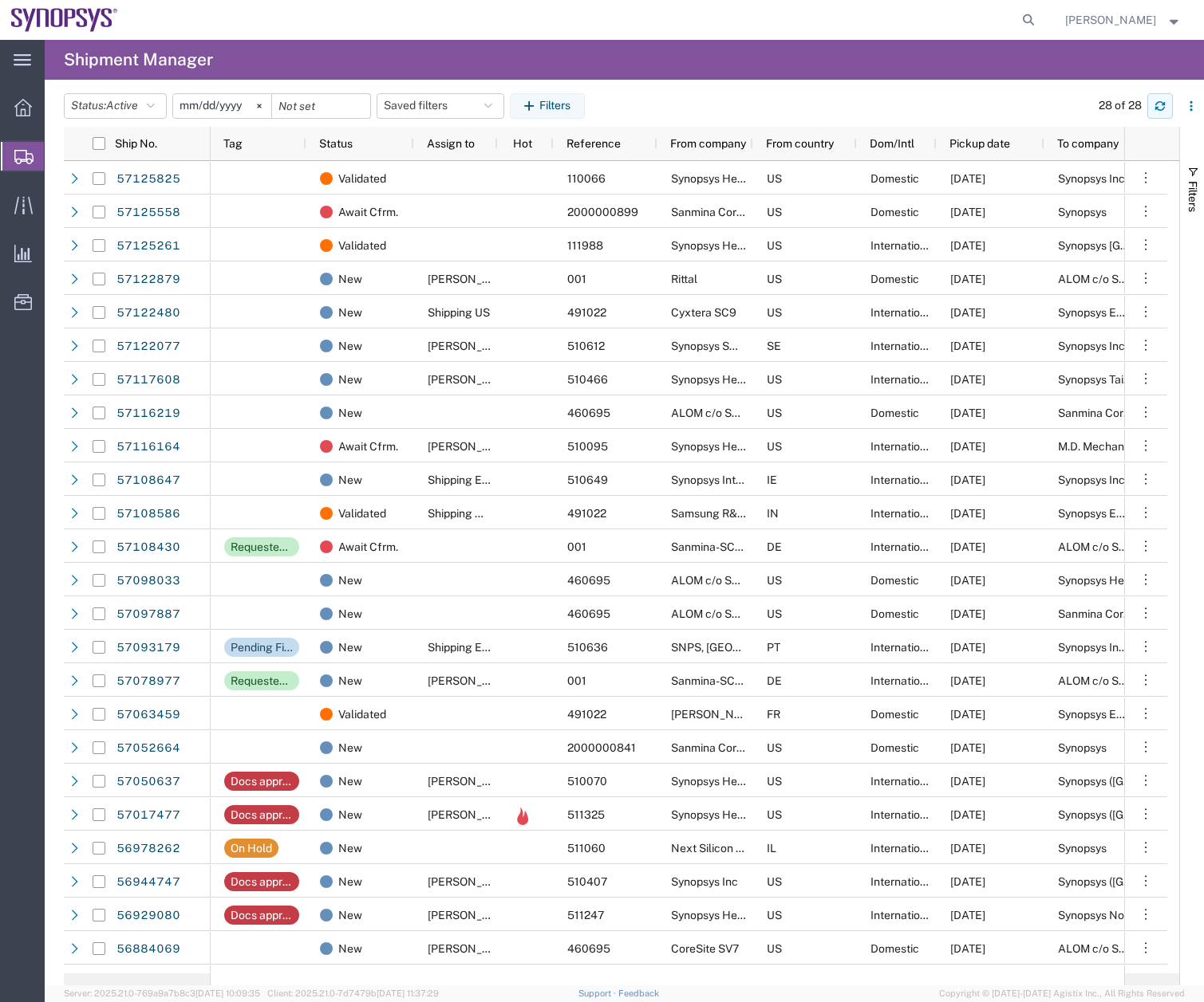
click at [1161, 108] on icon "button" at bounding box center [1160, 105] width 11 height 11
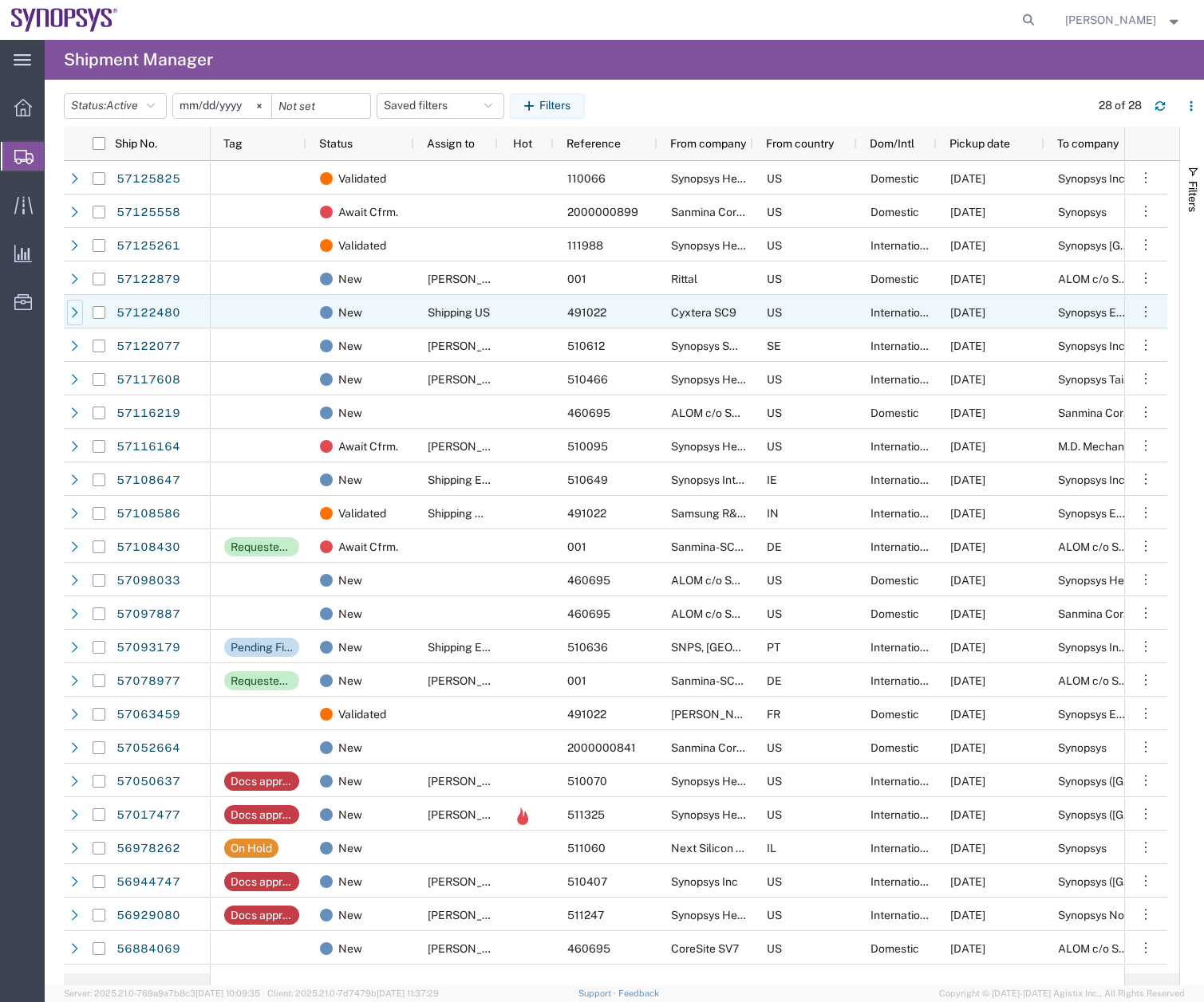
click at [74, 315] on icon at bounding box center [75, 312] width 6 height 11
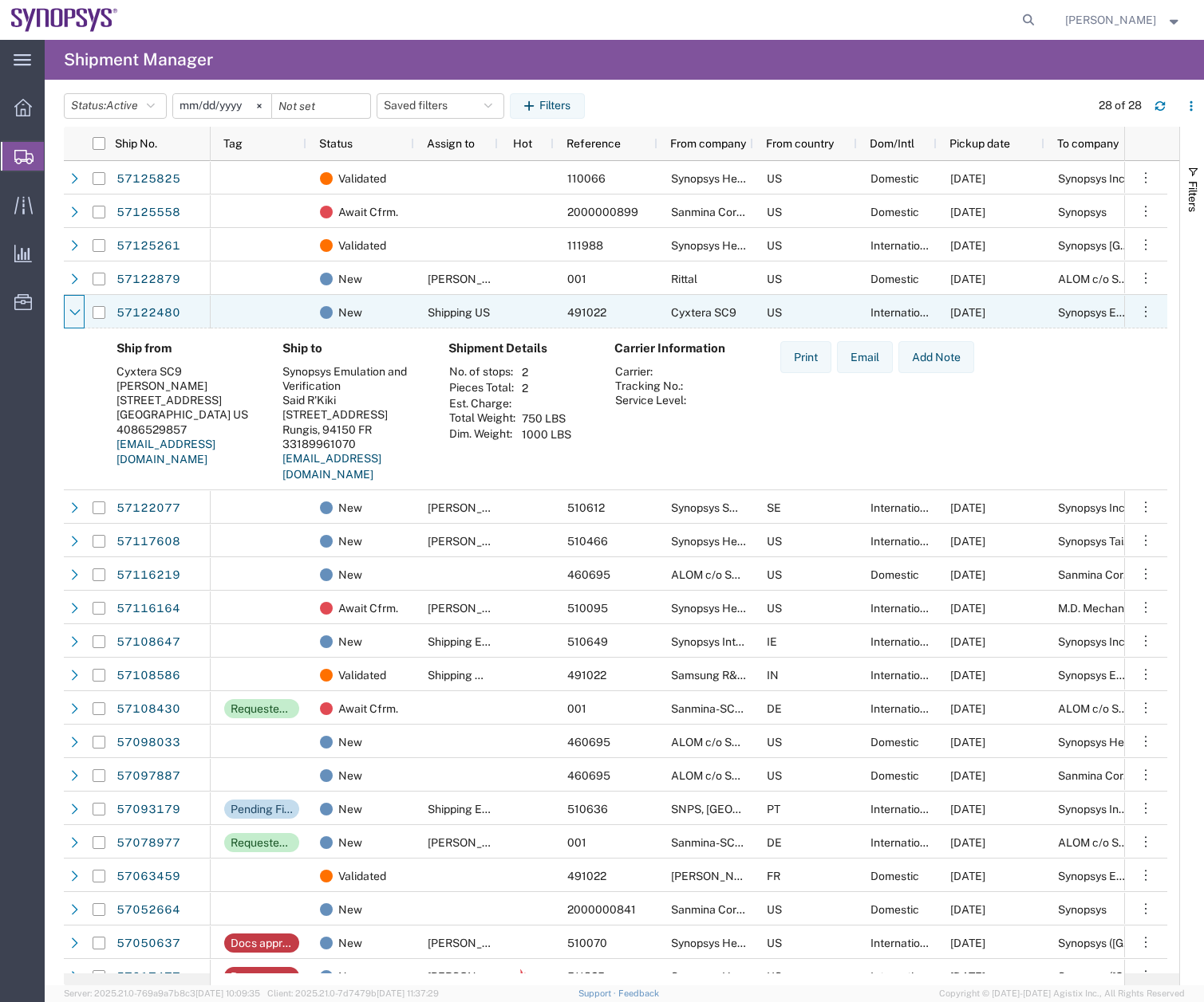
click at [74, 315] on icon at bounding box center [75, 312] width 11 height 11
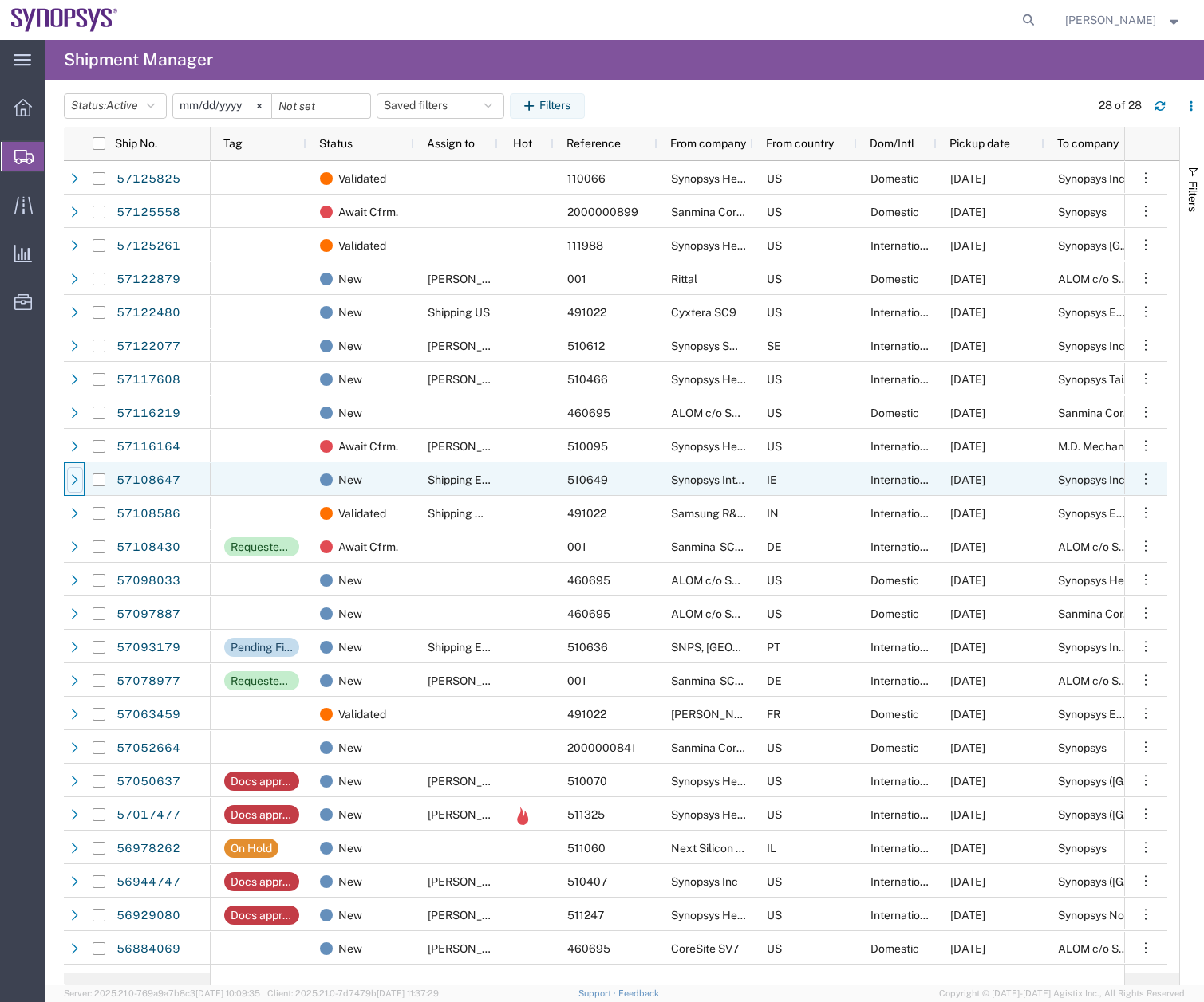
click at [71, 483] on icon at bounding box center [75, 480] width 11 height 11
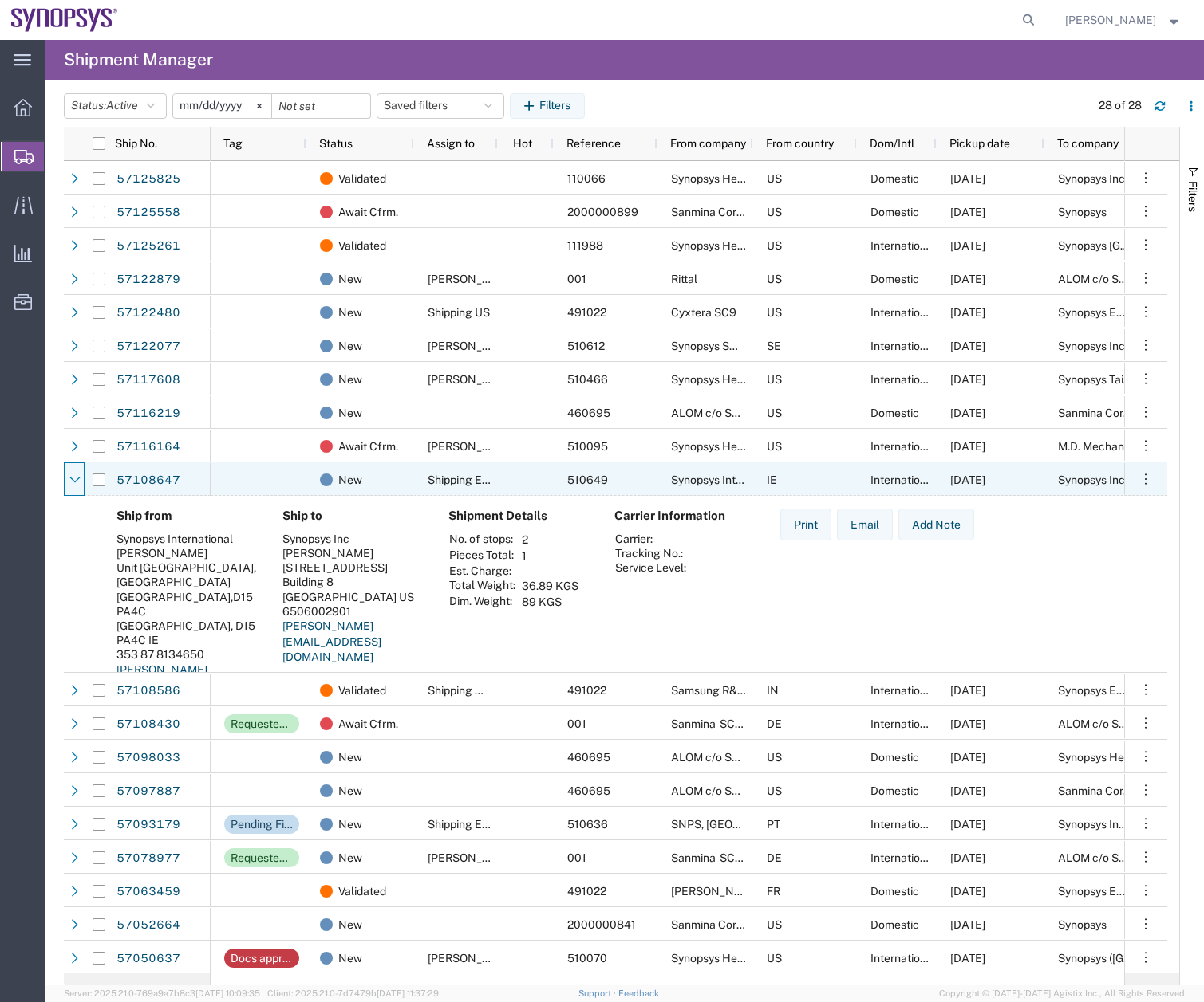
click at [71, 483] on icon at bounding box center [75, 480] width 11 height 11
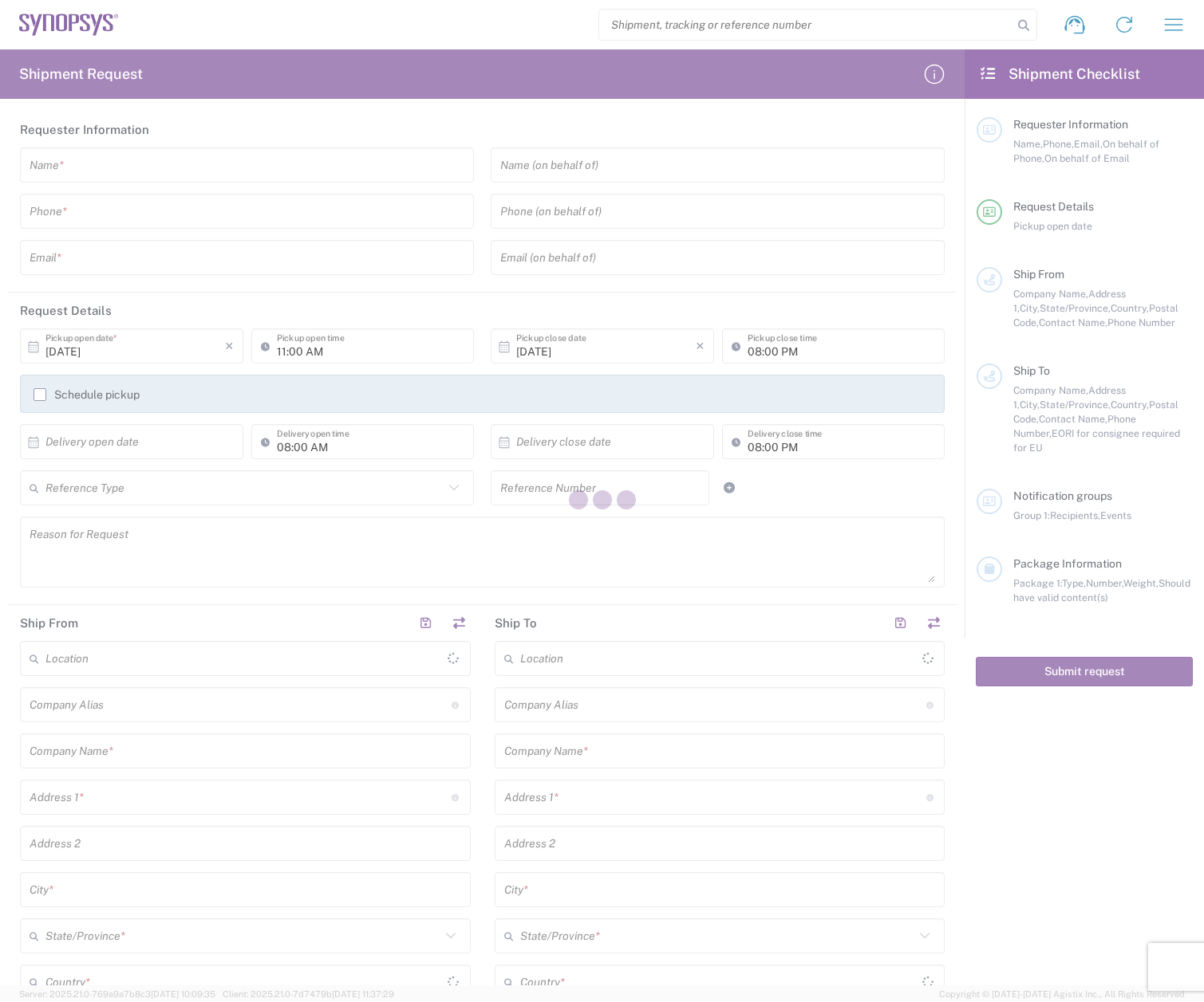
type input "[GEOGRAPHIC_DATA]"
